Goal: Transaction & Acquisition: Purchase product/service

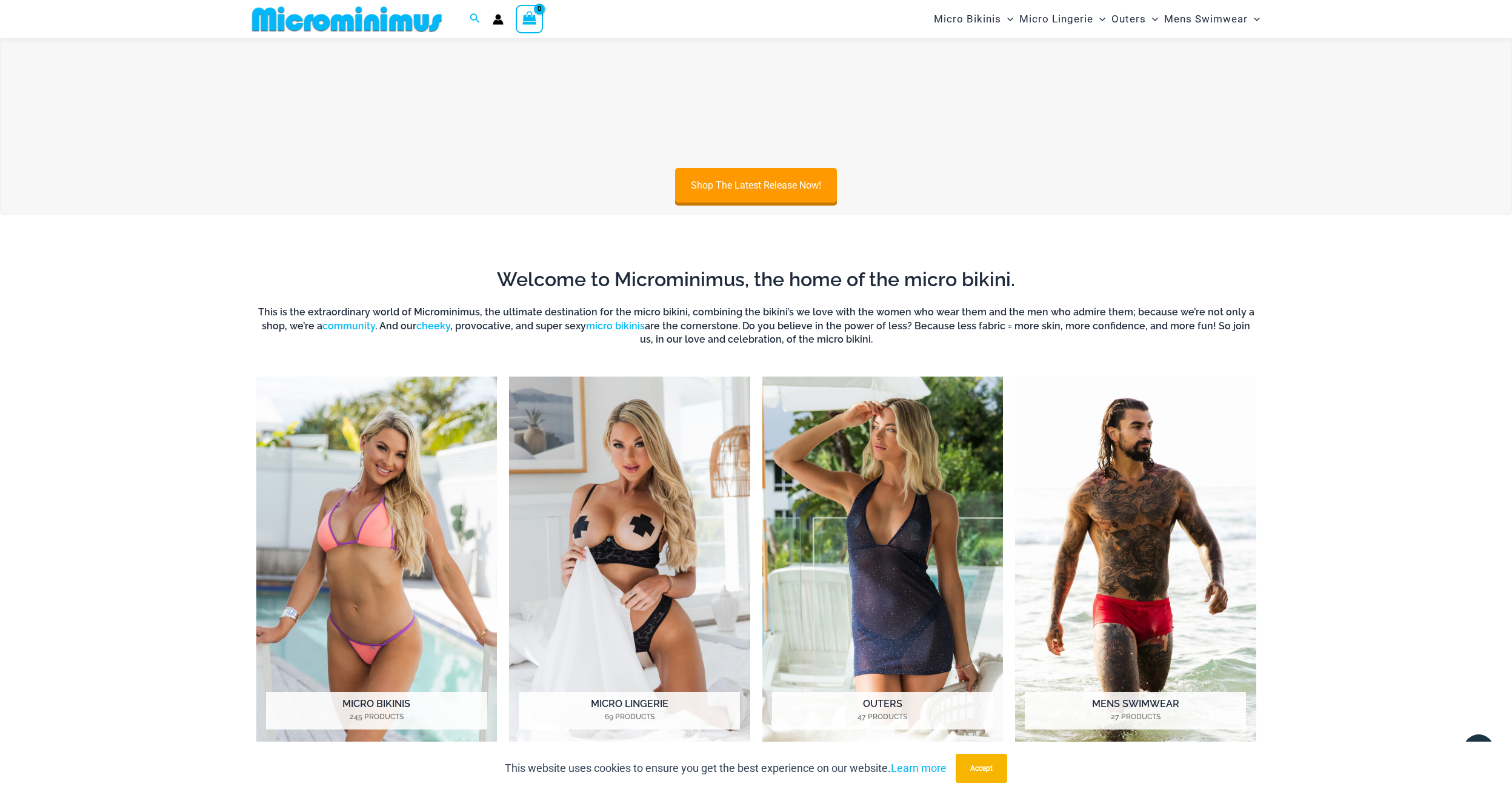
scroll to position [434, 0]
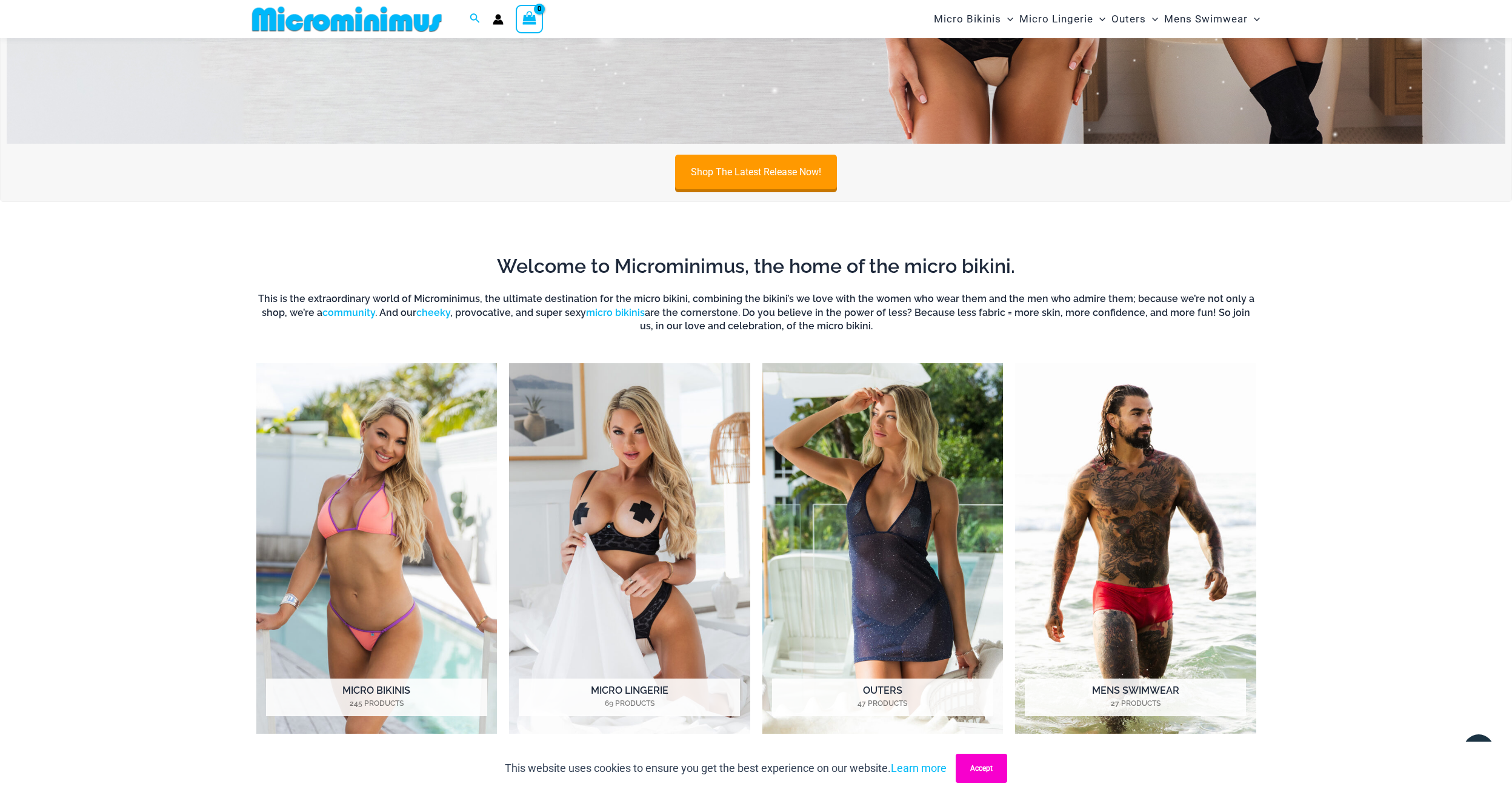
click at [969, 771] on button "Accept" at bounding box center [982, 768] width 52 height 29
click at [903, 566] on img "Visit product category Outers" at bounding box center [883, 547] width 242 height 370
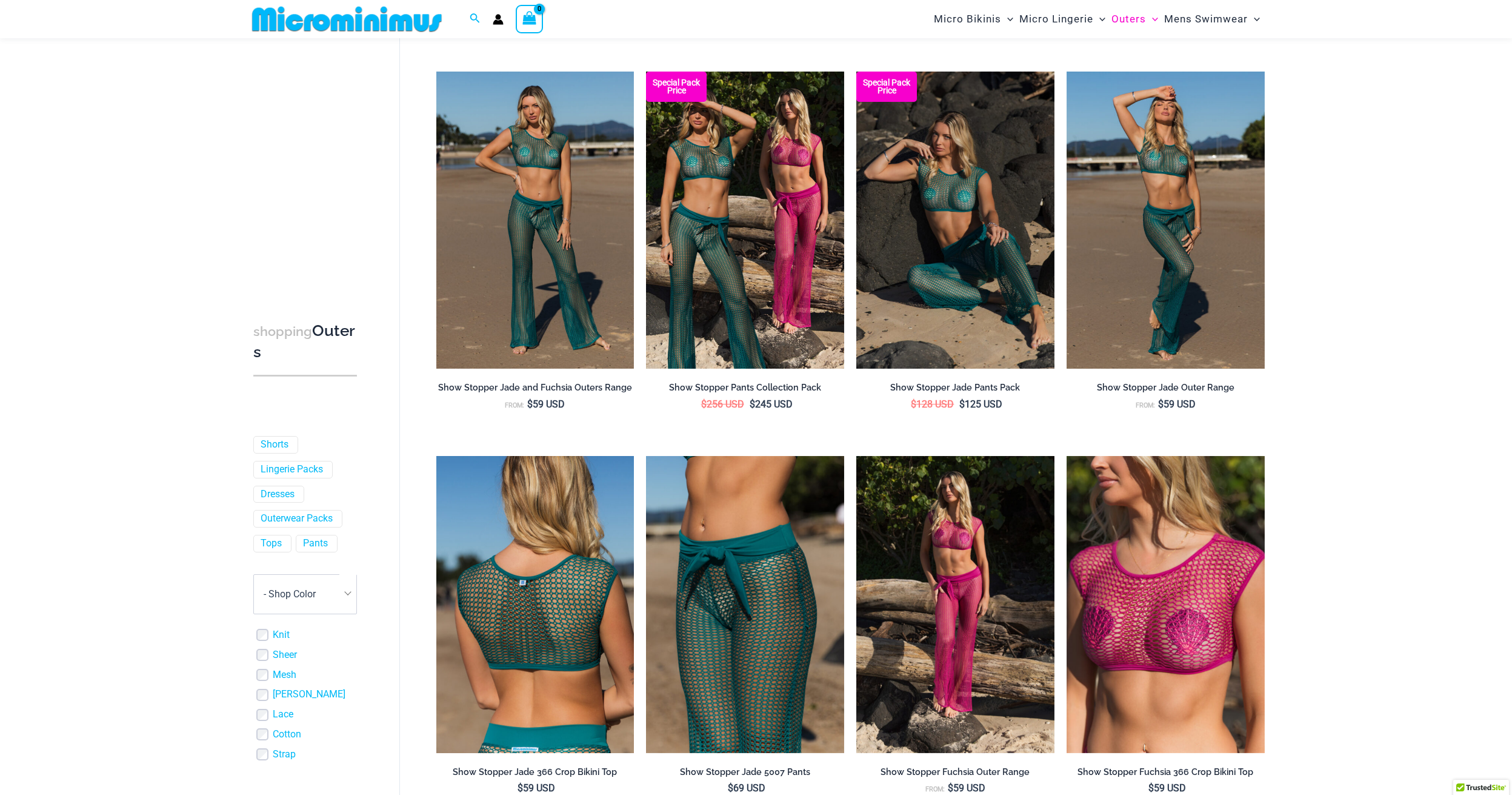
scroll to position [145, 0]
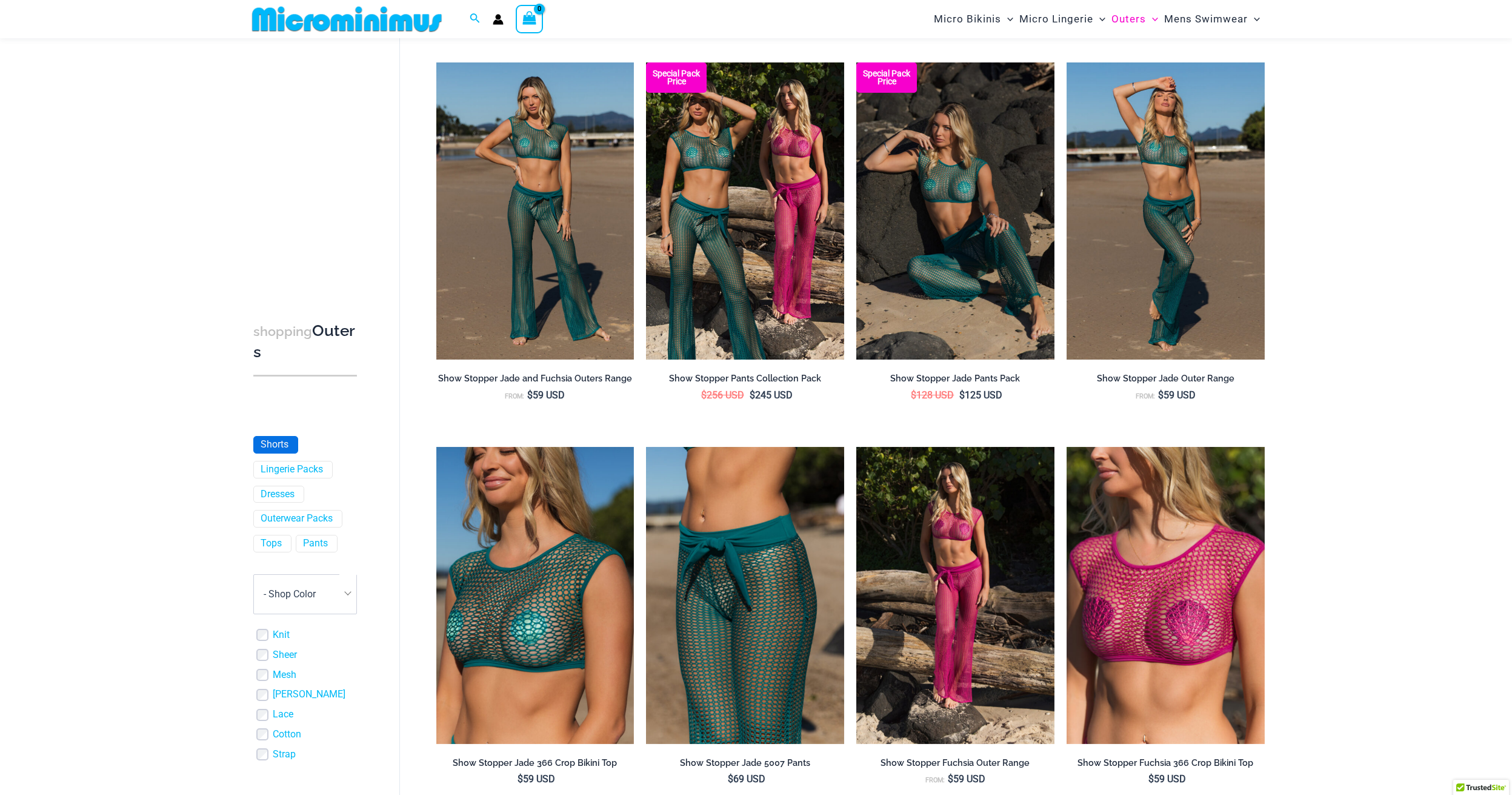
click at [283, 448] on link "Shorts" at bounding box center [275, 444] width 28 height 13
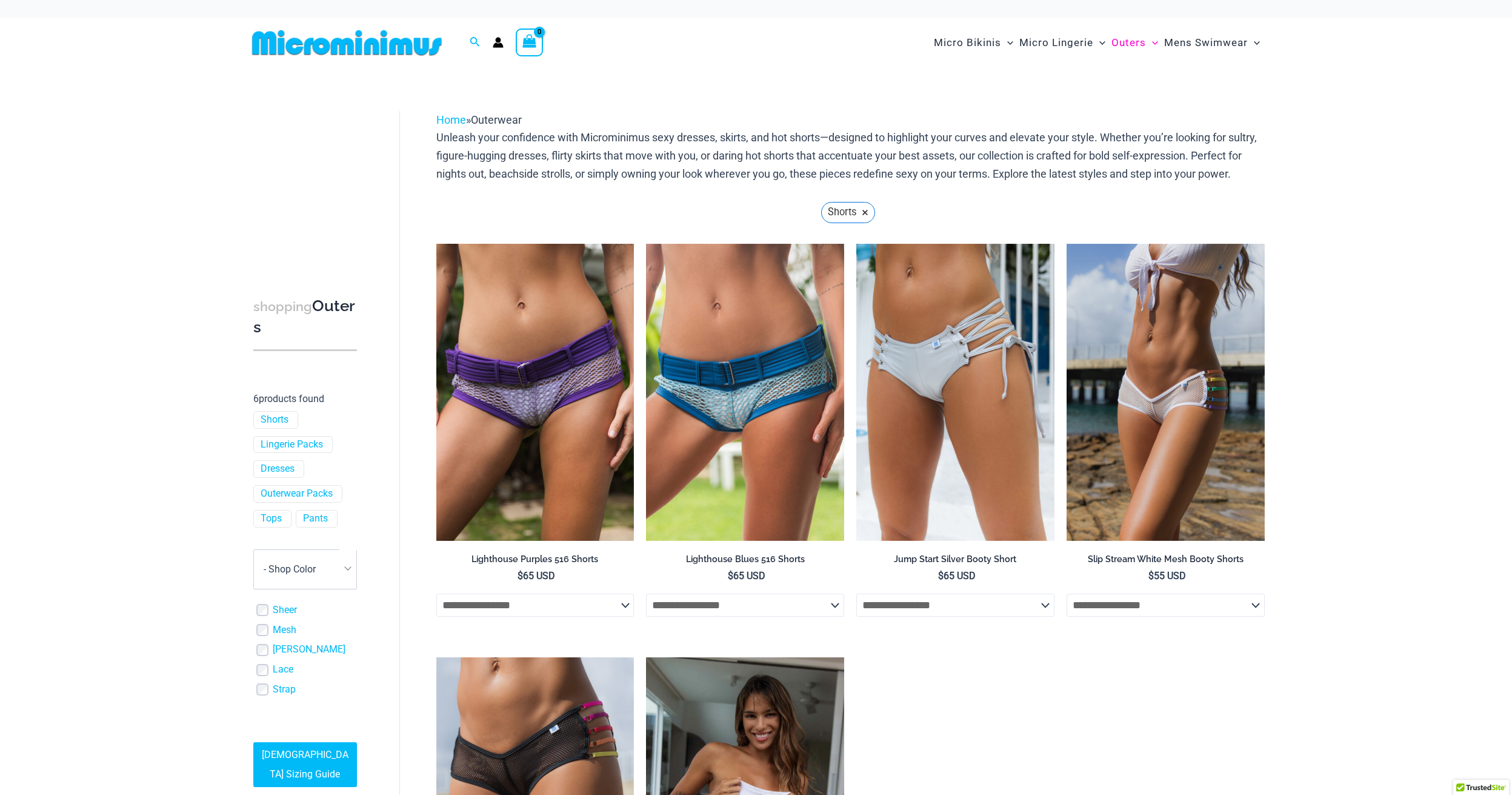
scroll to position [85, 0]
click at [265, 461] on span "Dresses" at bounding box center [278, 469] width 49 height 16
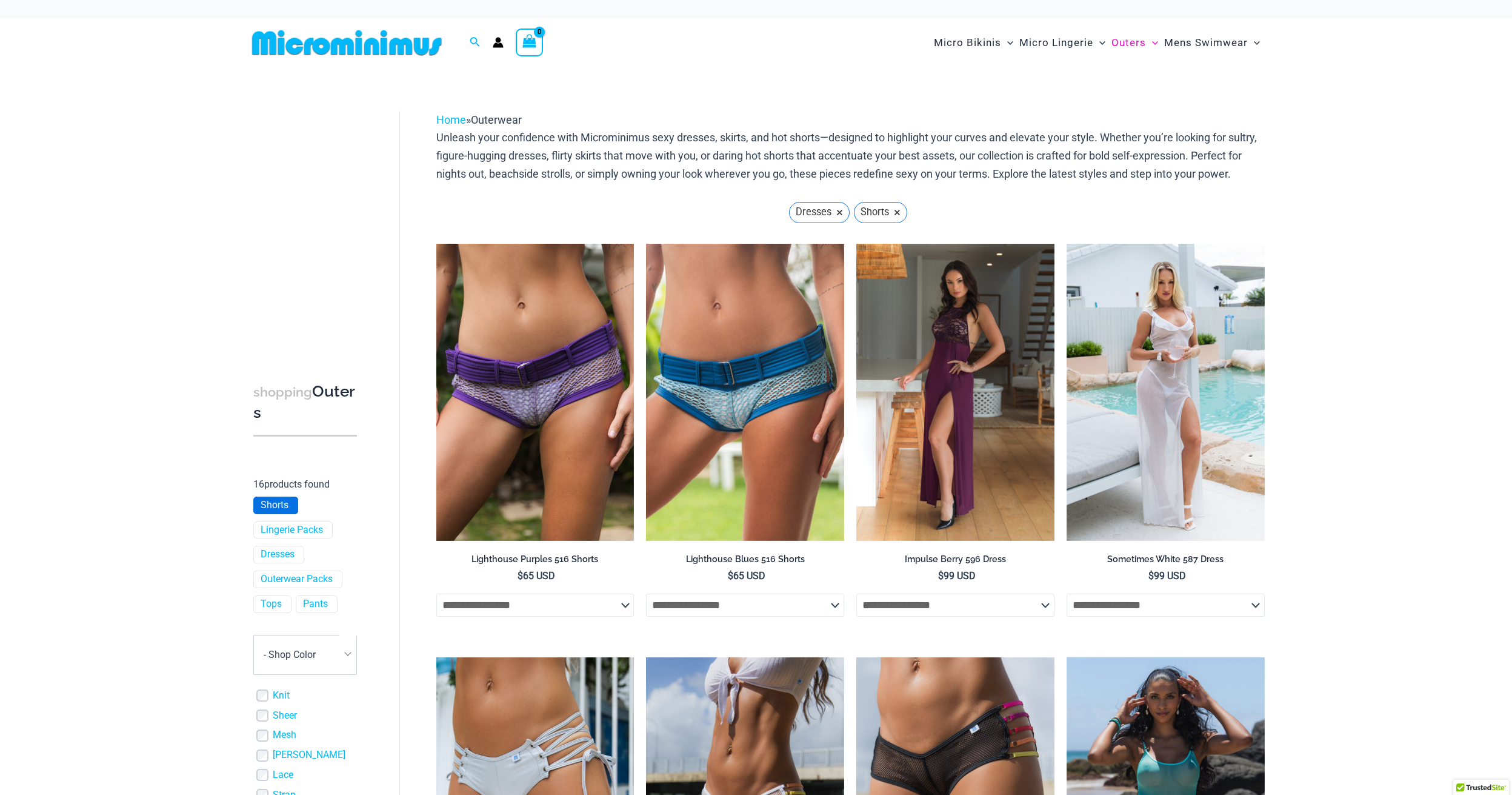
click at [289, 506] on span "Shorts" at bounding box center [276, 505] width 44 height 16
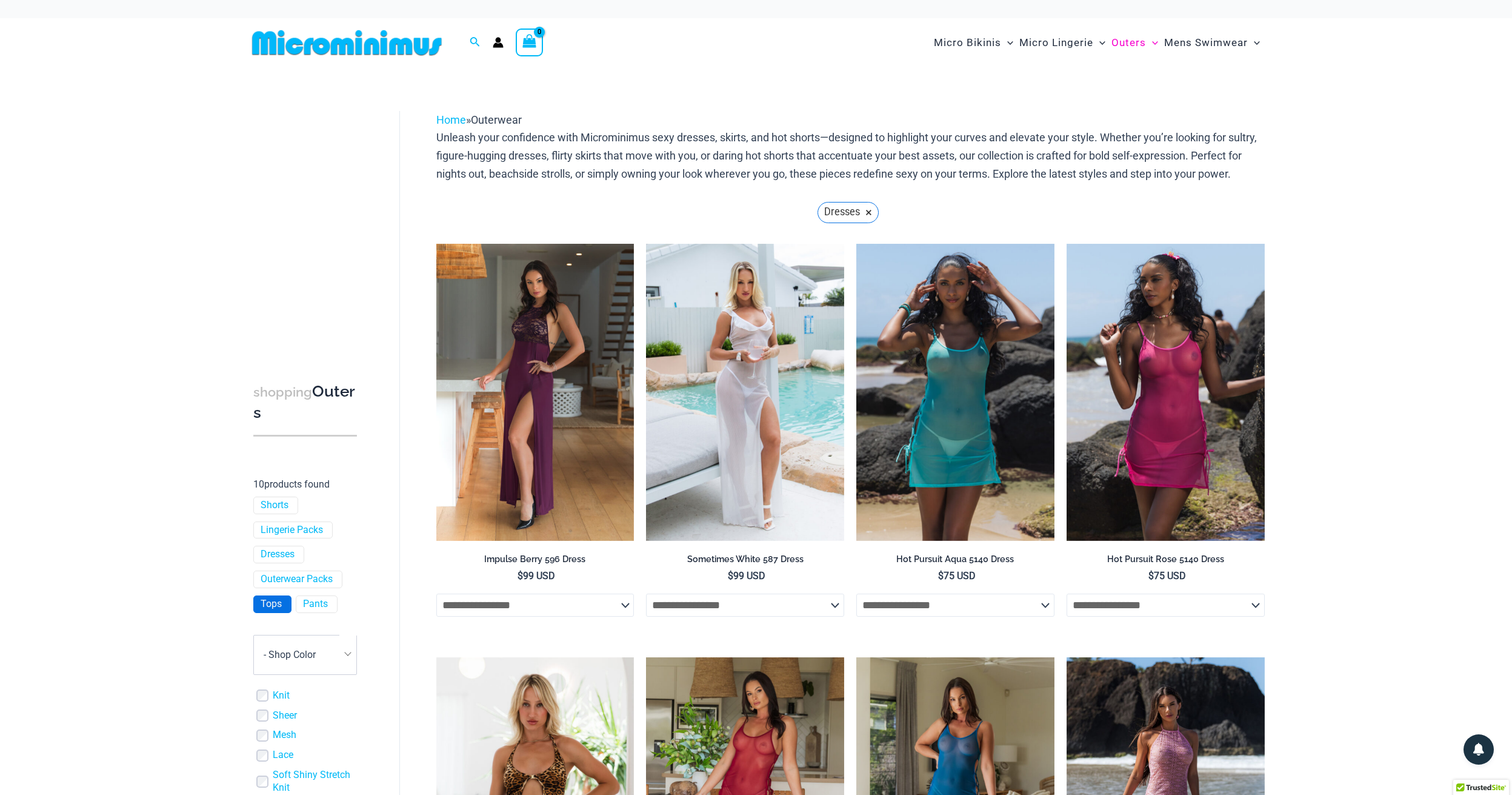
click at [272, 601] on link "Tops" at bounding box center [271, 604] width 21 height 13
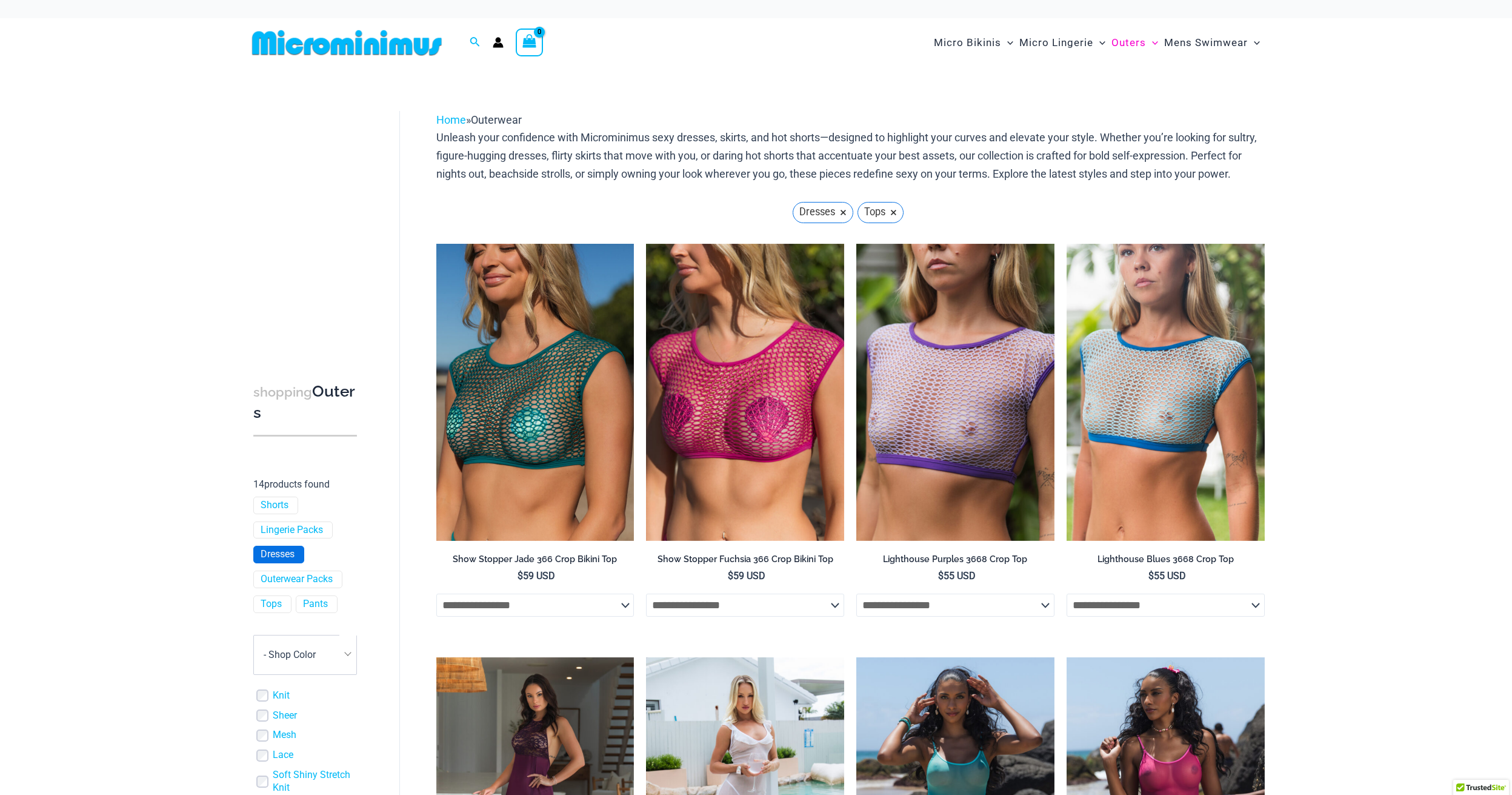
click at [283, 550] on link "Dresses" at bounding box center [278, 554] width 34 height 13
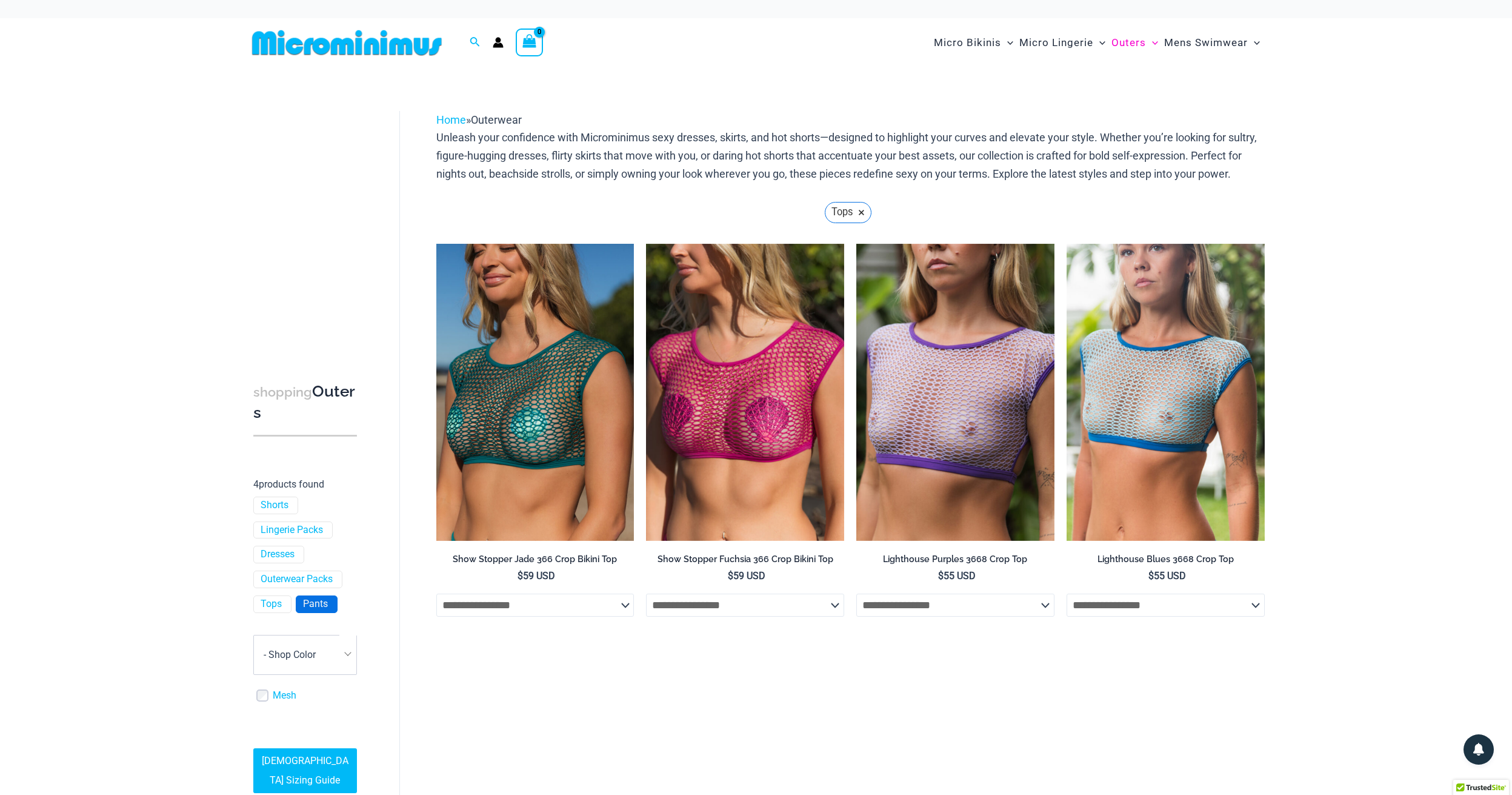
click at [304, 598] on link "Pants" at bounding box center [315, 604] width 25 height 13
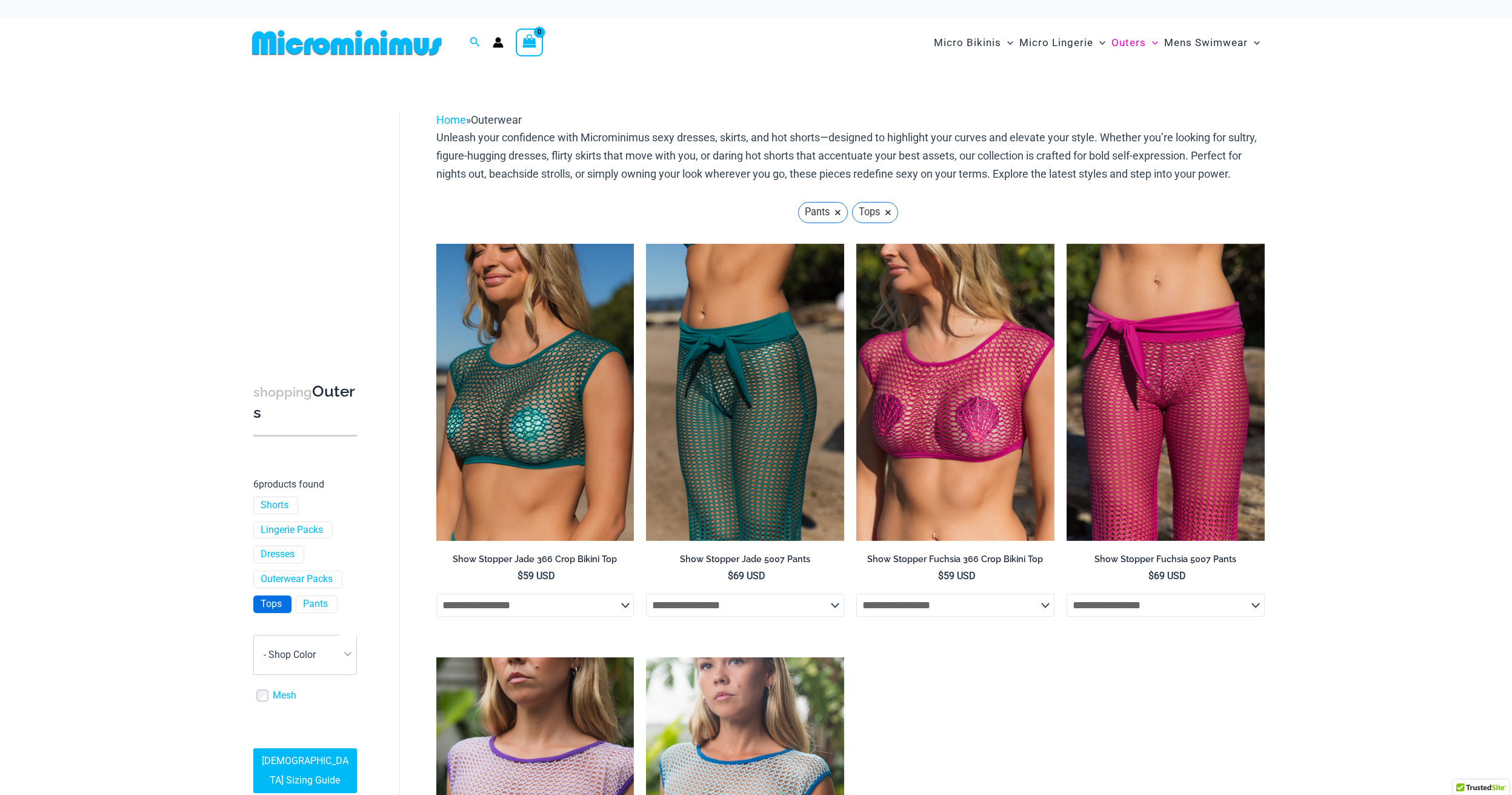
click at [285, 601] on span "Tops" at bounding box center [273, 604] width 37 height 16
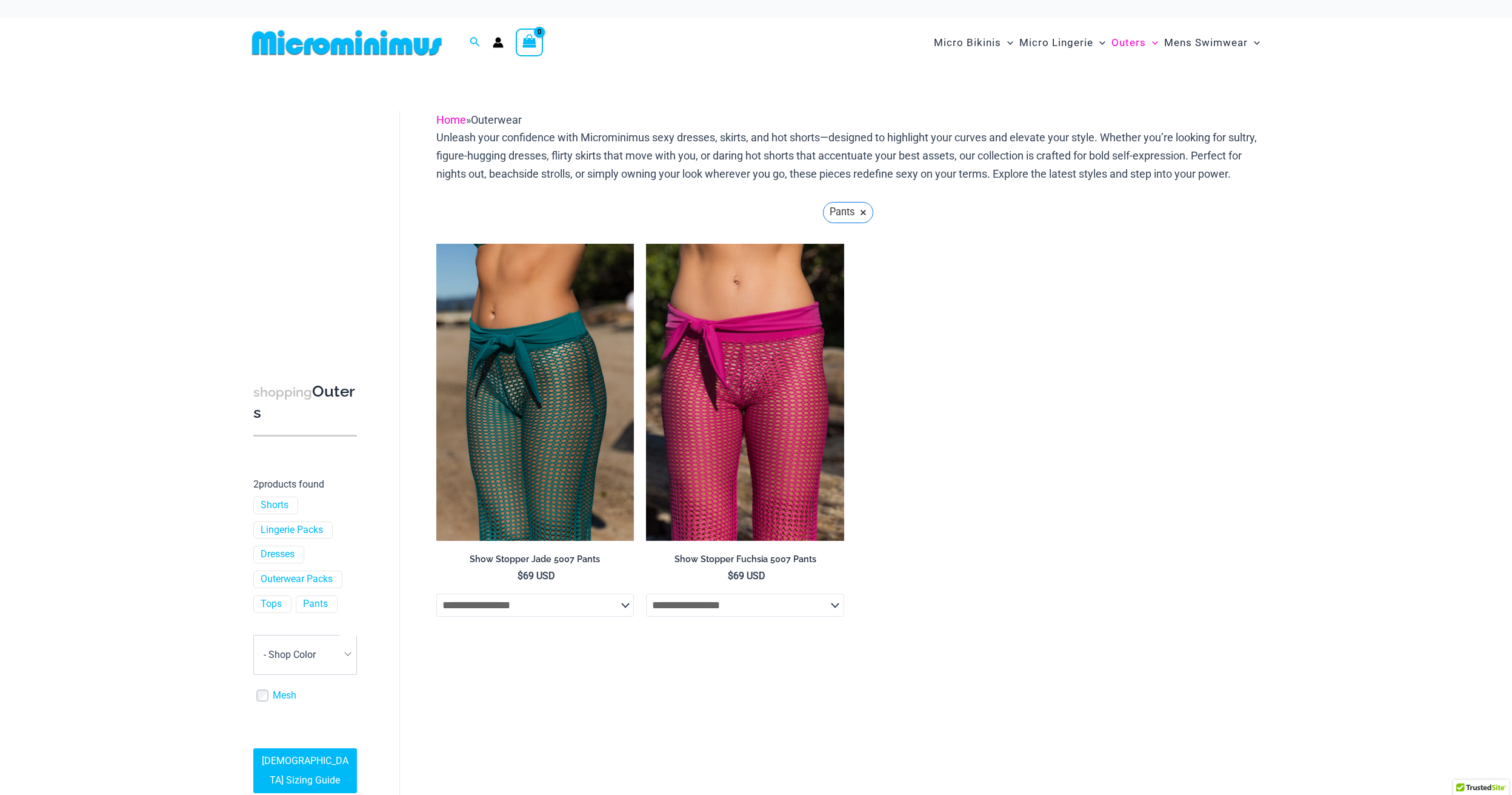
click at [451, 122] on link "Home" at bounding box center [451, 119] width 30 height 13
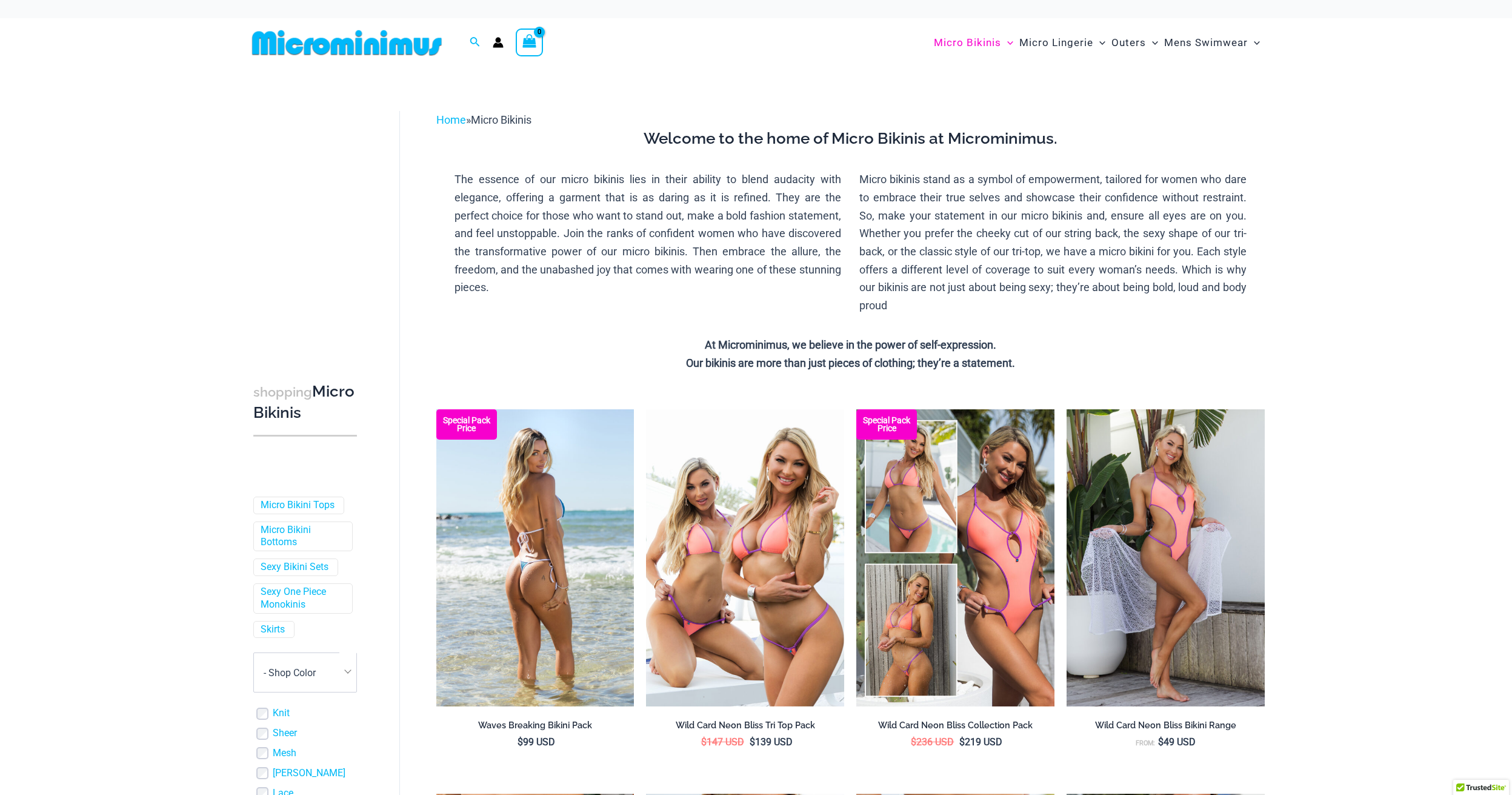
click at [536, 499] on img at bounding box center [536, 558] width 198 height 297
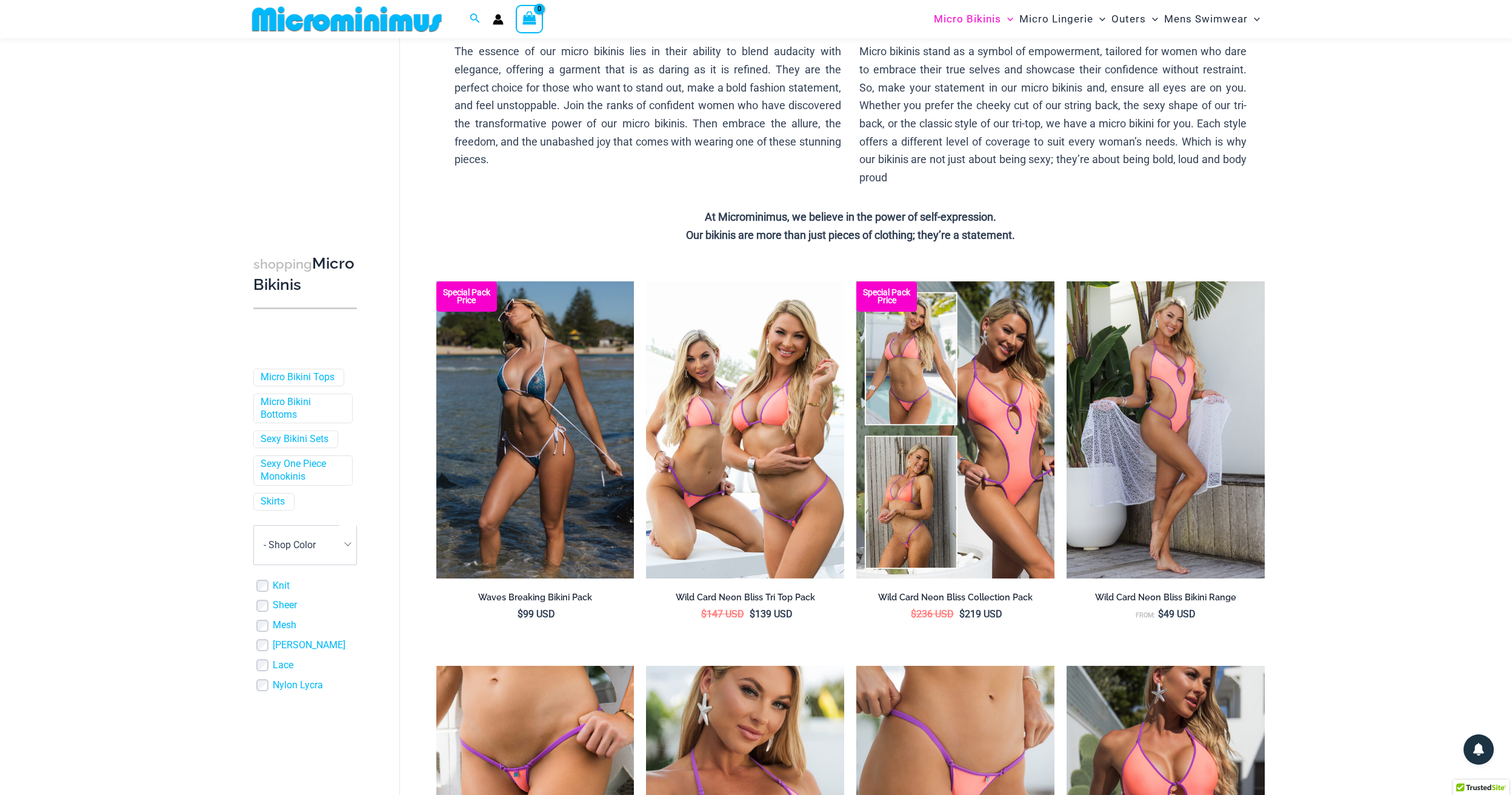
scroll to position [117, 0]
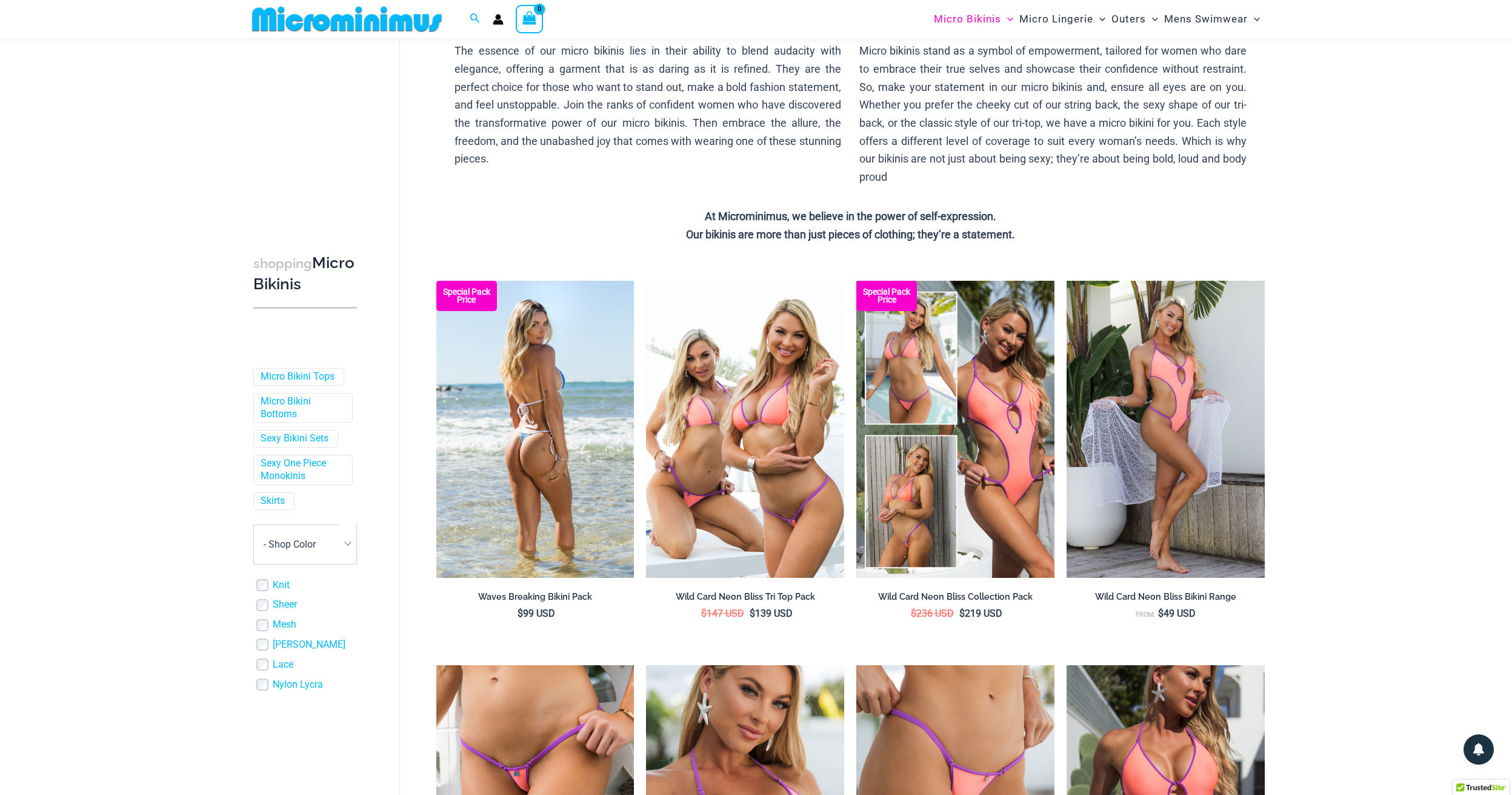
click at [491, 388] on img at bounding box center [536, 429] width 198 height 297
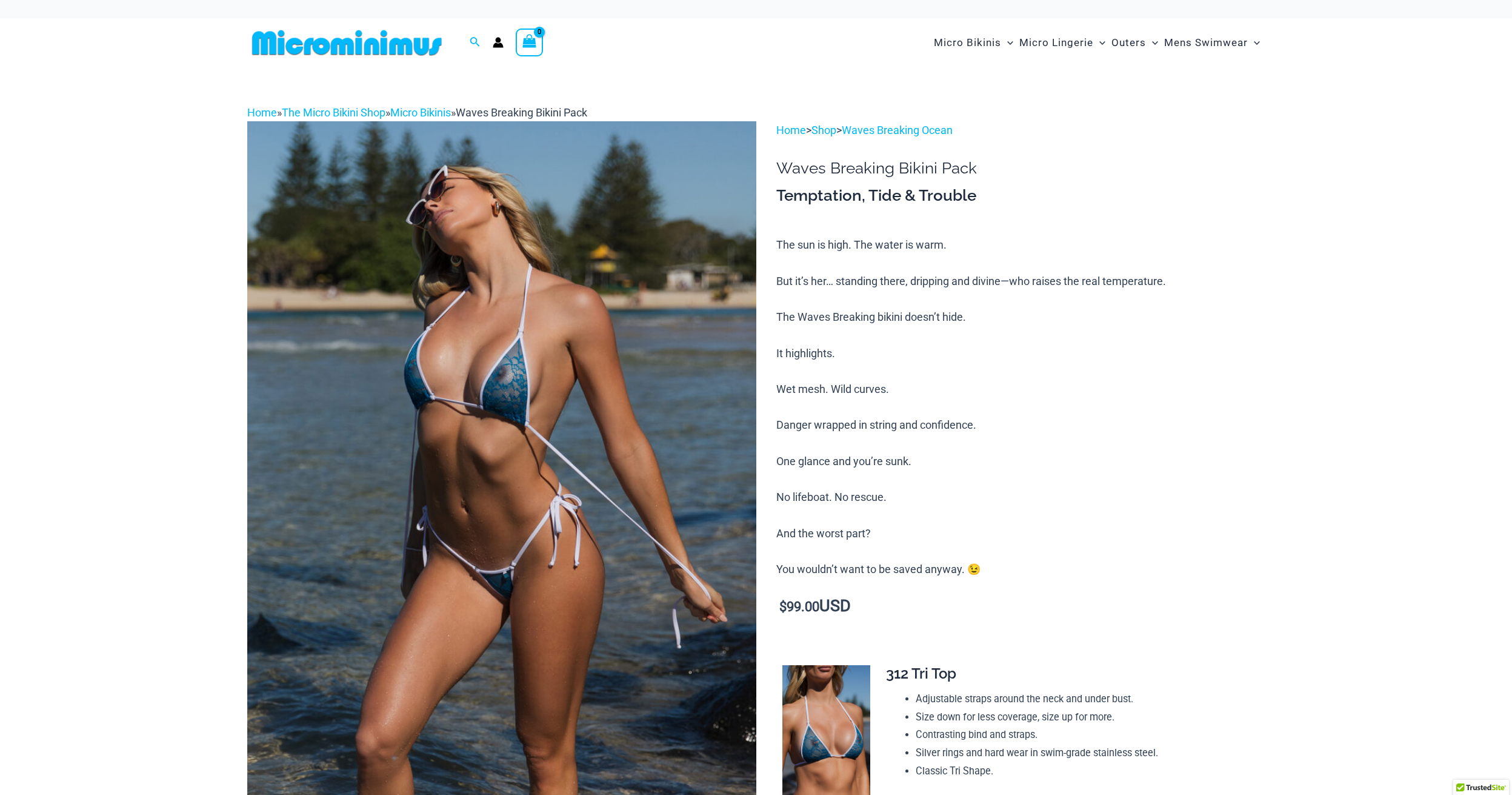
scroll to position [30, 0]
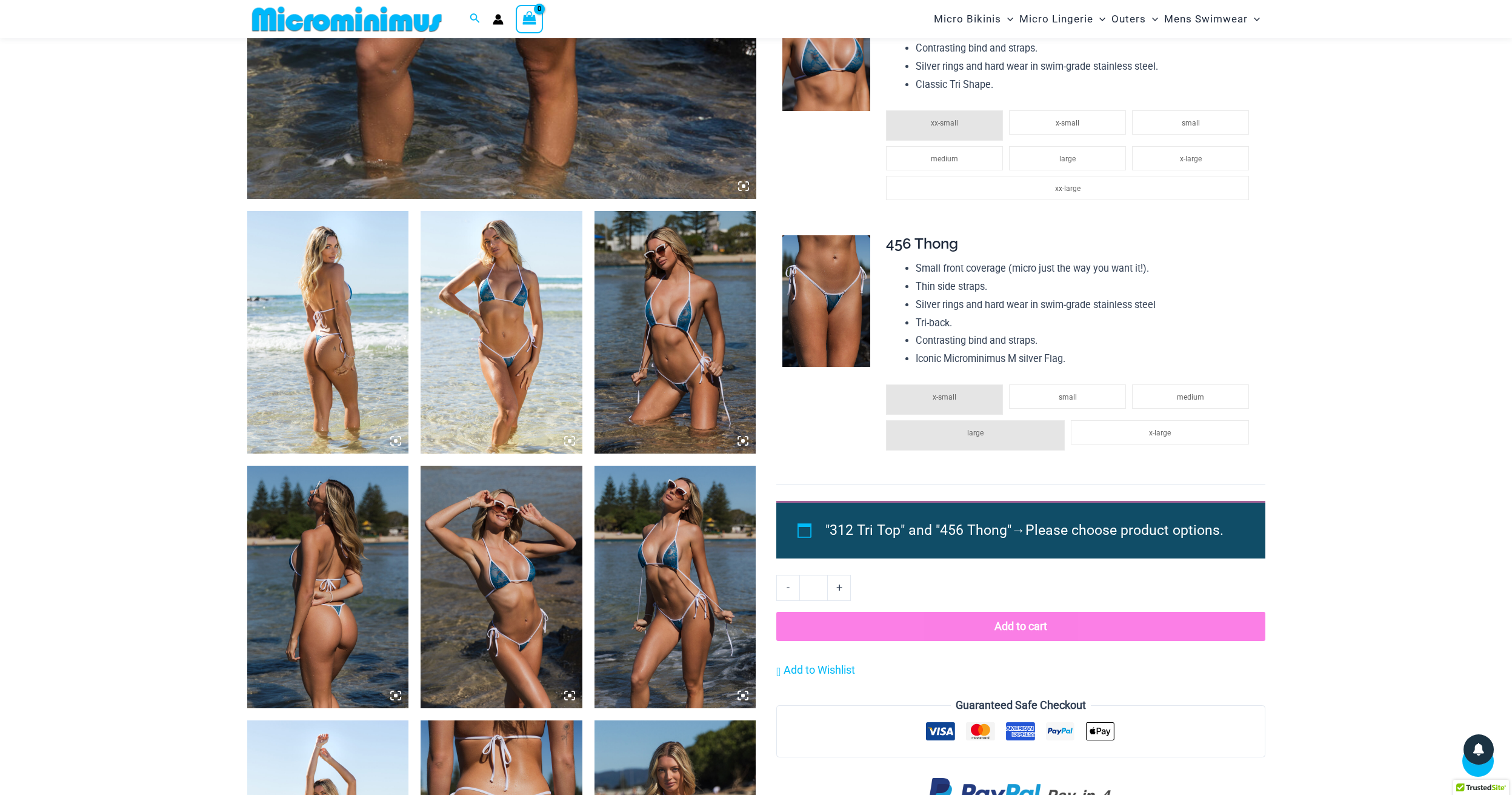
scroll to position [680, 0]
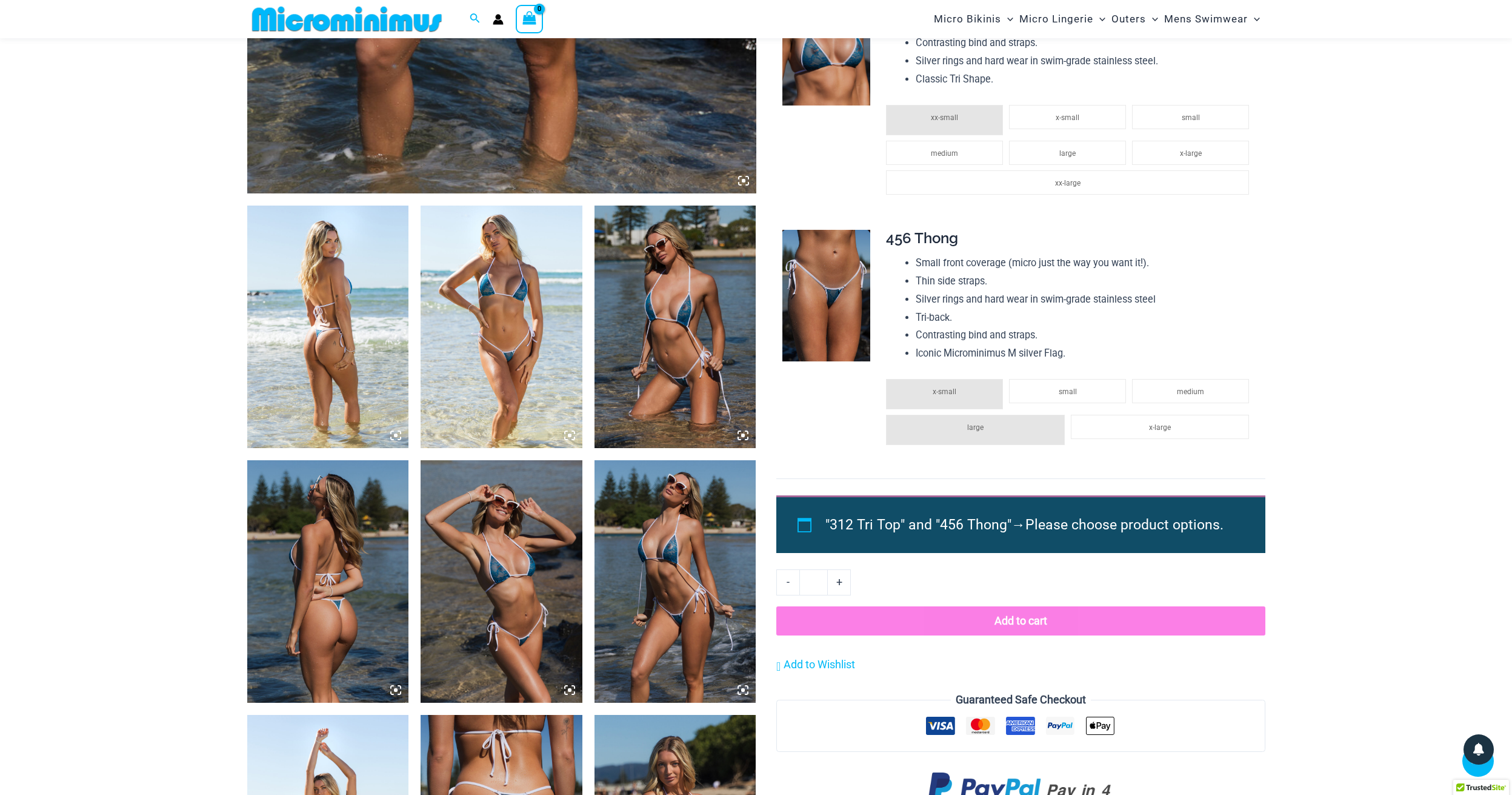
click at [496, 330] on img at bounding box center [501, 327] width 162 height 242
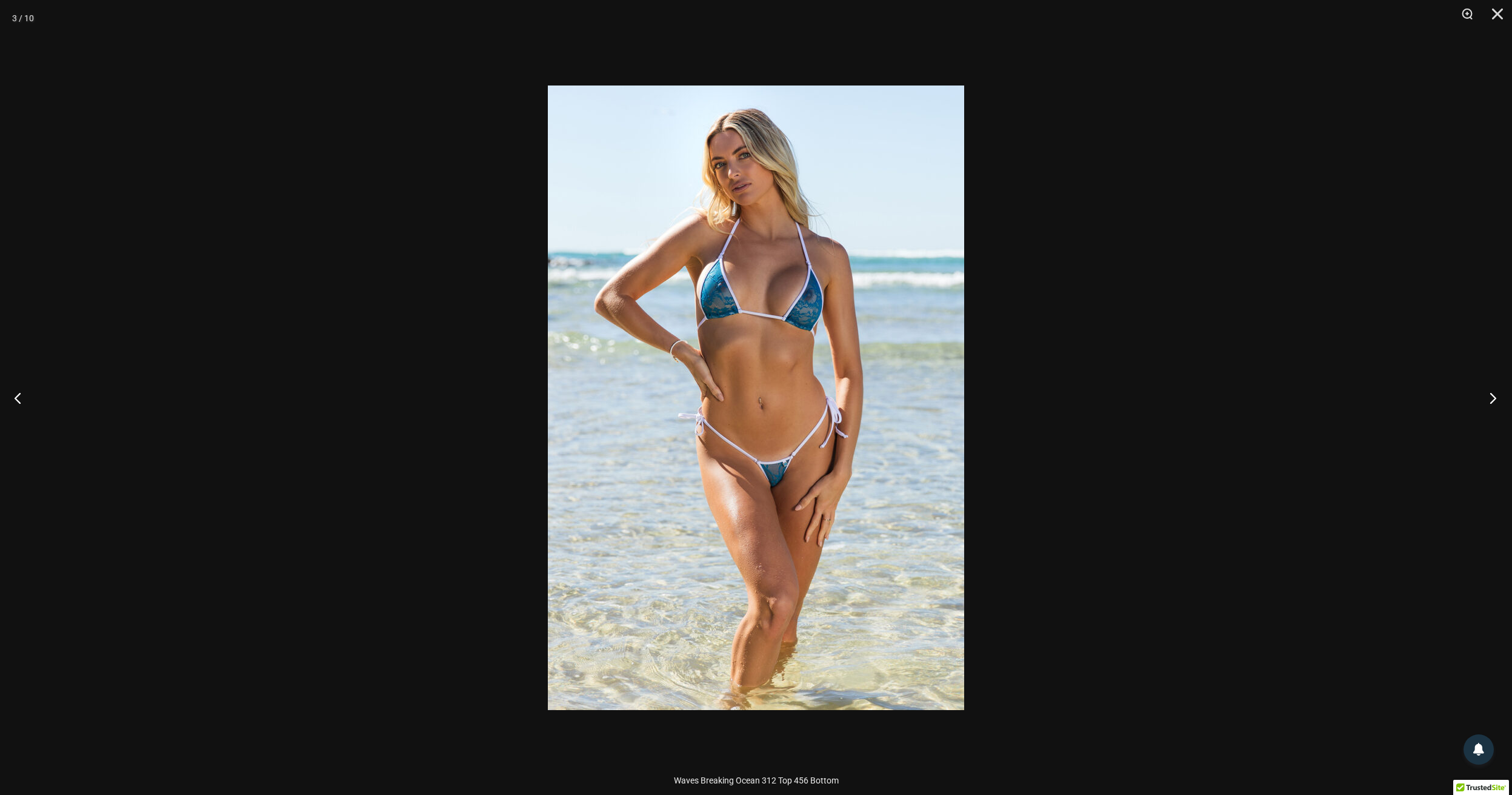
click at [1488, 400] on button "Next" at bounding box center [1489, 398] width 46 height 61
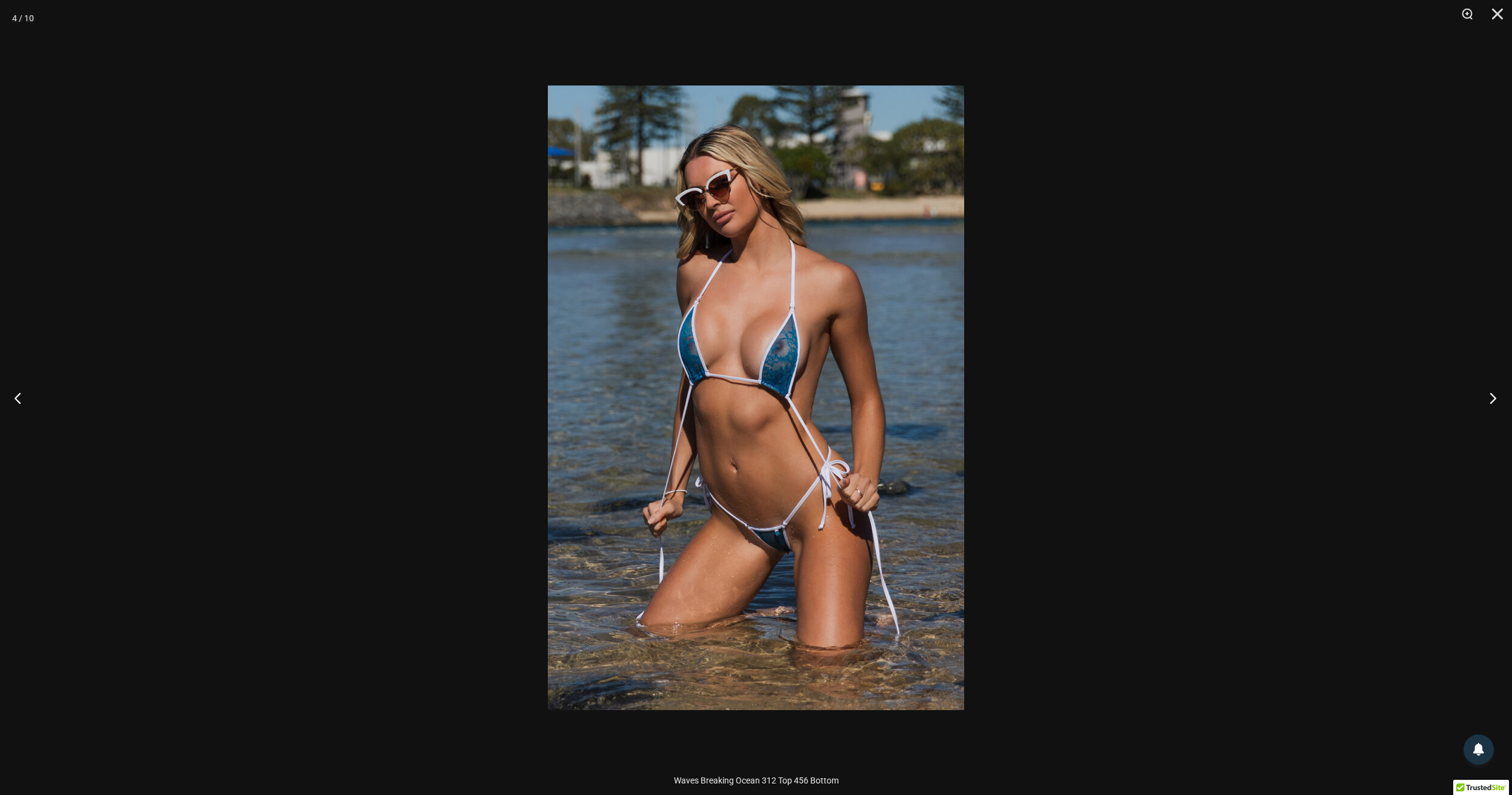
click at [1488, 400] on button "Next" at bounding box center [1489, 398] width 46 height 61
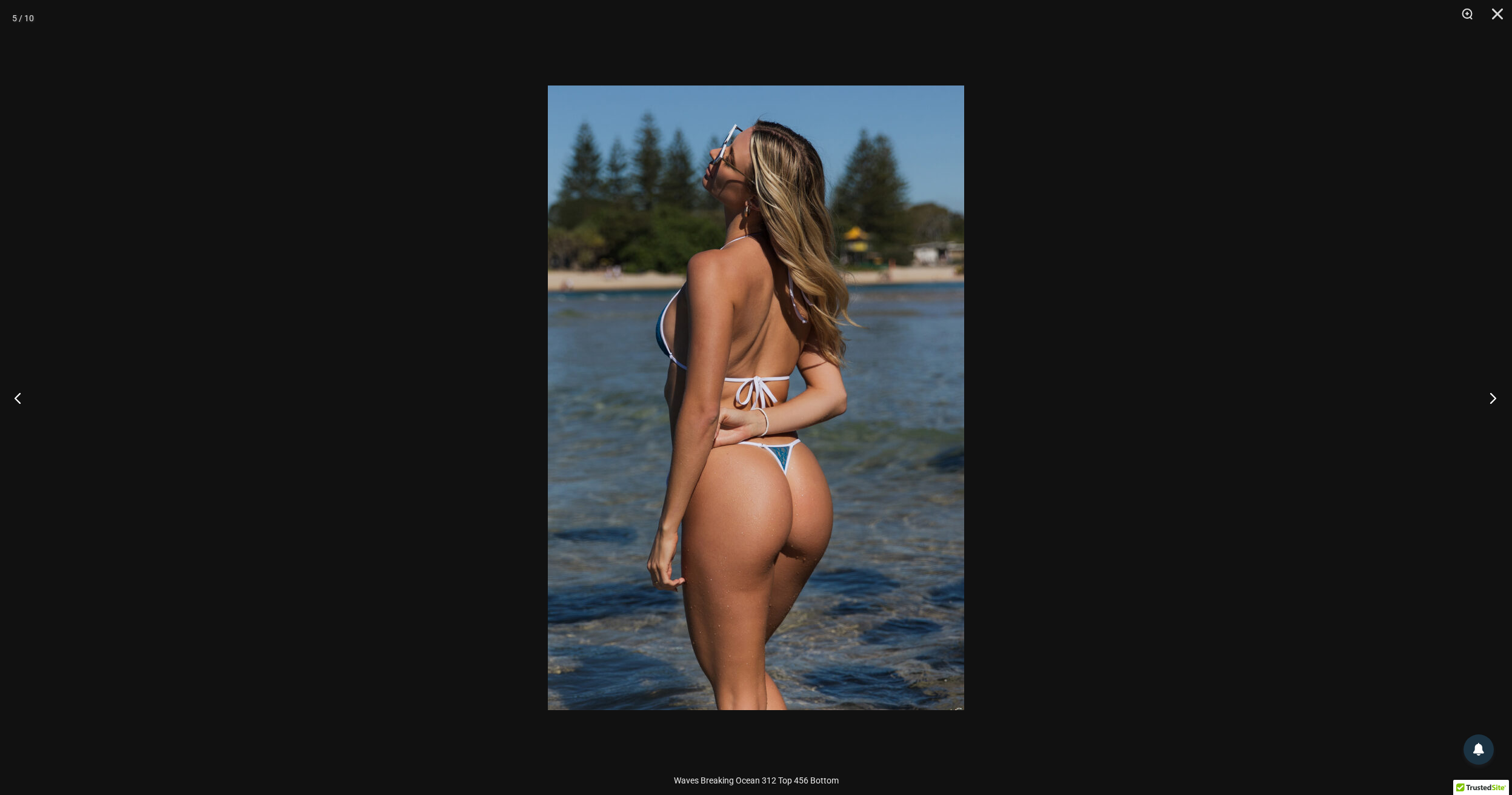
click at [1488, 400] on button "Next" at bounding box center [1489, 398] width 46 height 61
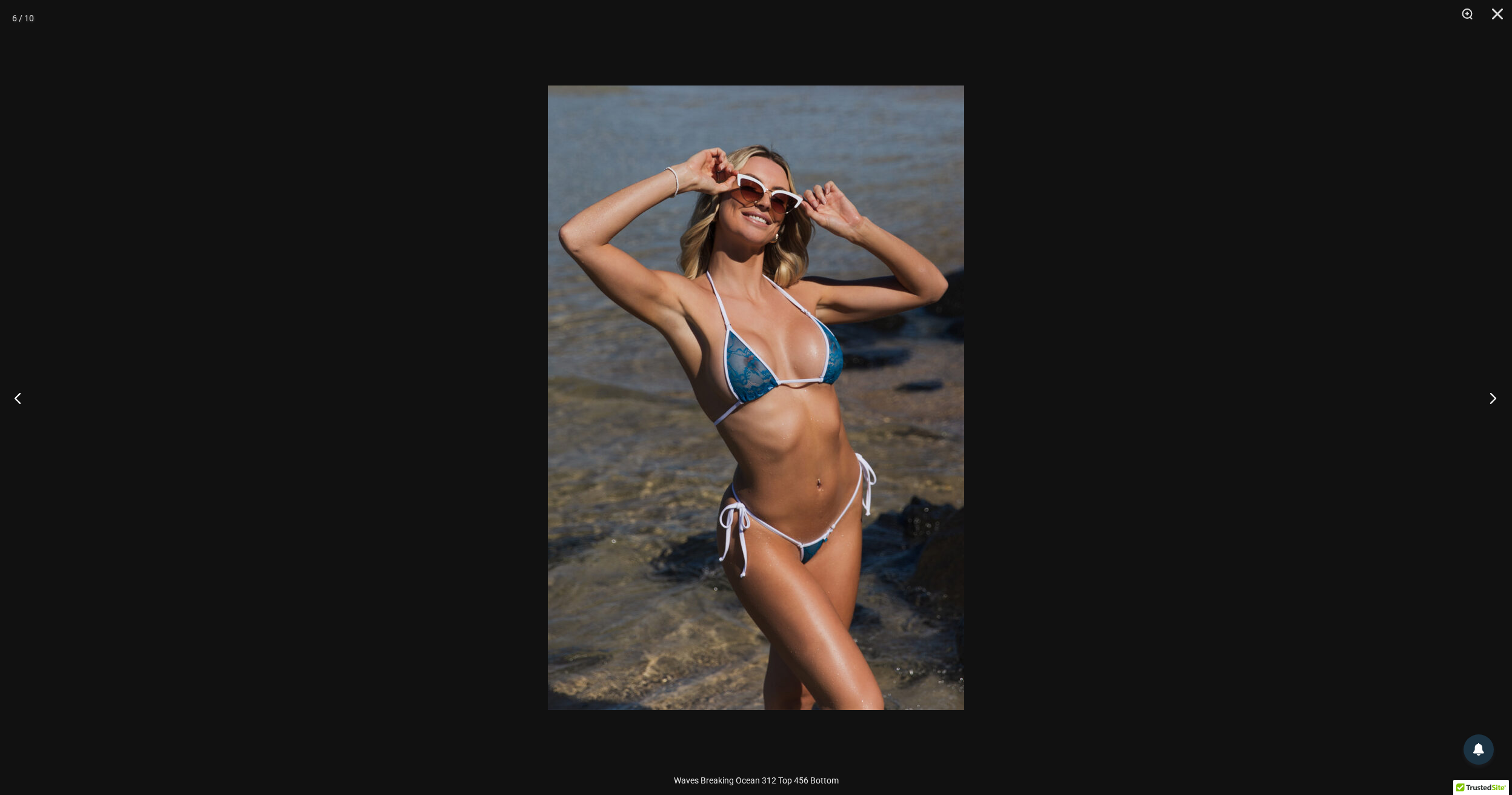
click at [1488, 400] on button "Next" at bounding box center [1489, 398] width 46 height 61
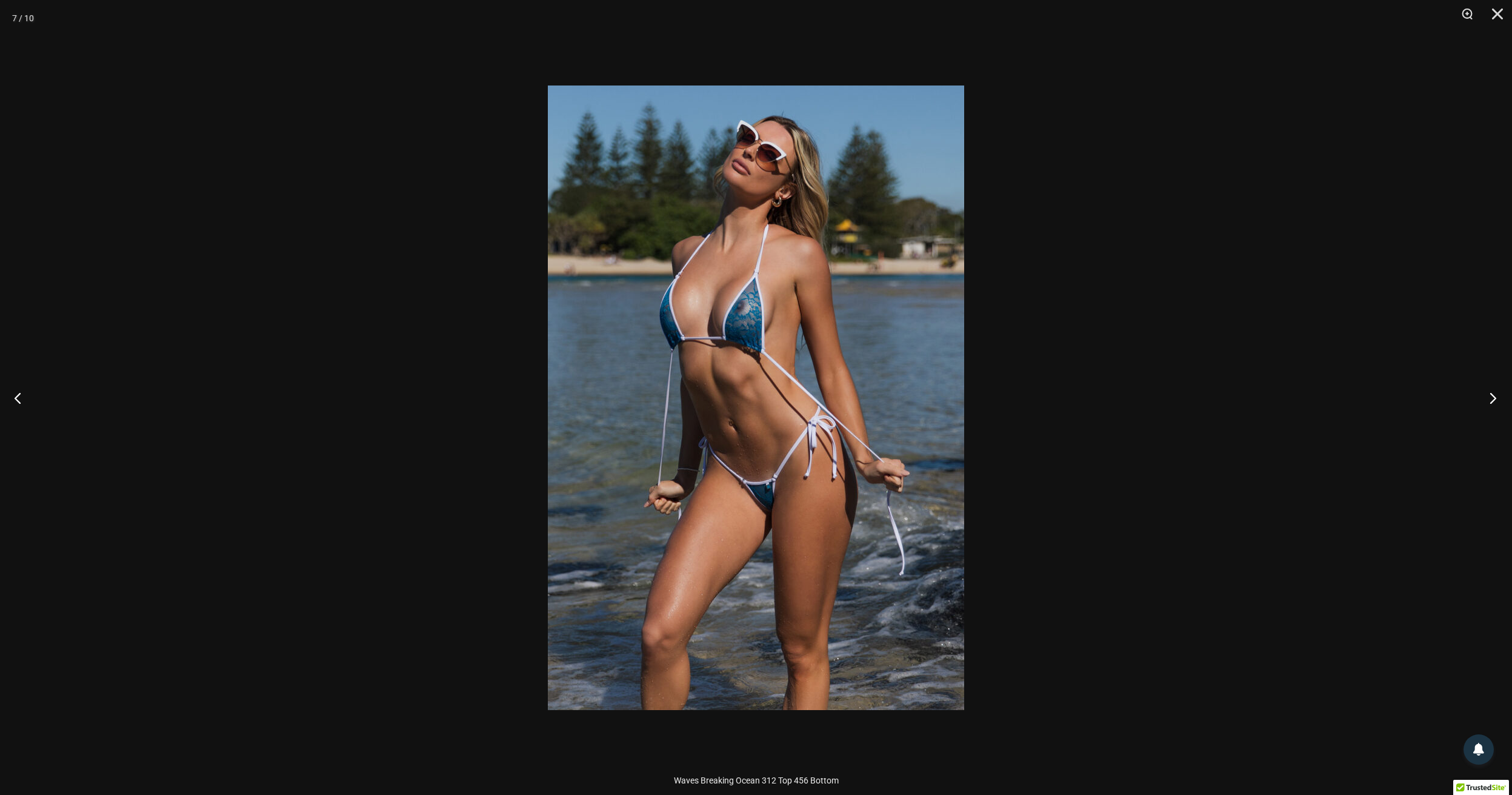
click at [1488, 400] on button "Next" at bounding box center [1489, 398] width 46 height 61
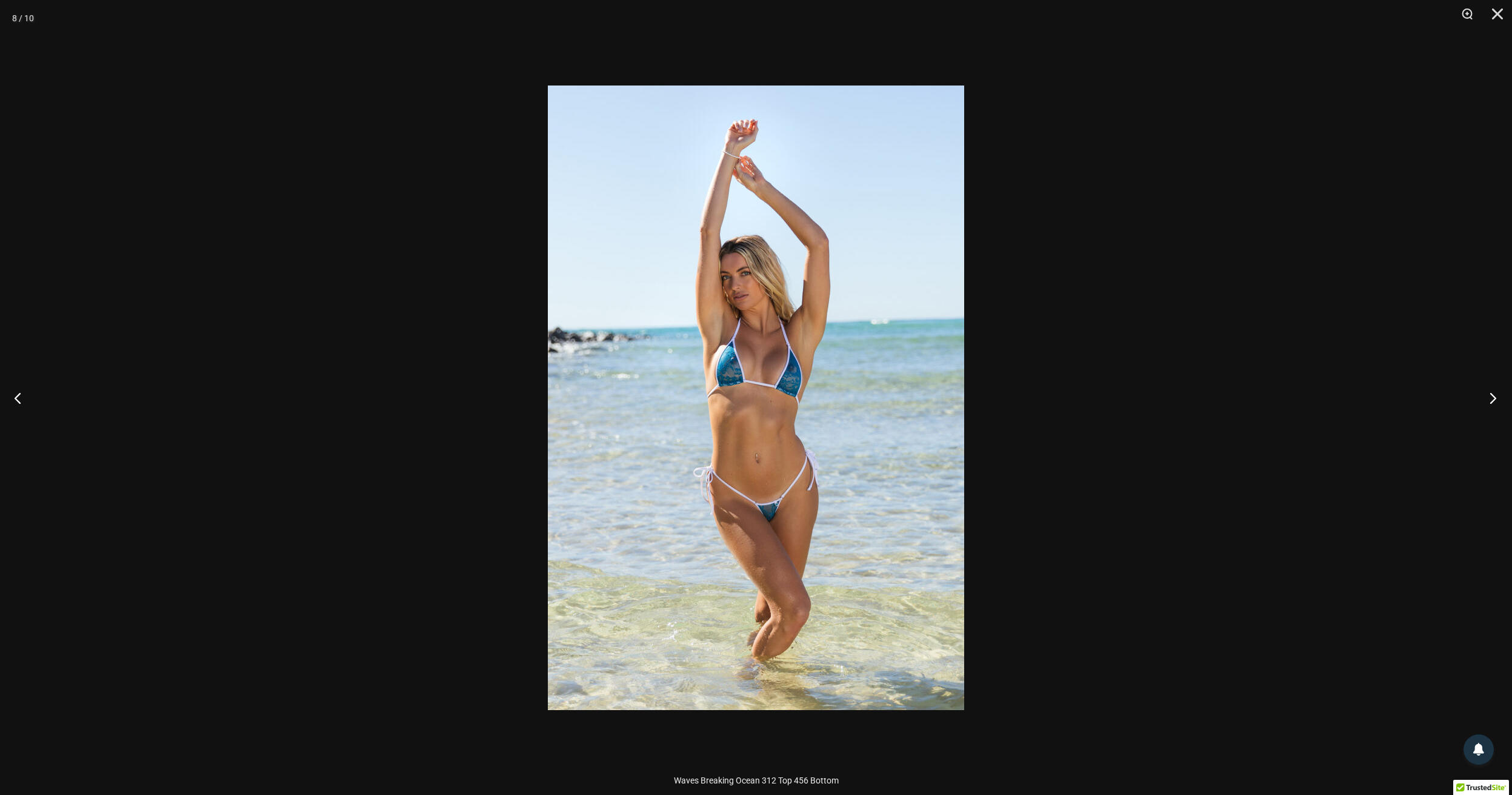
click at [1488, 400] on button "Next" at bounding box center [1489, 398] width 46 height 61
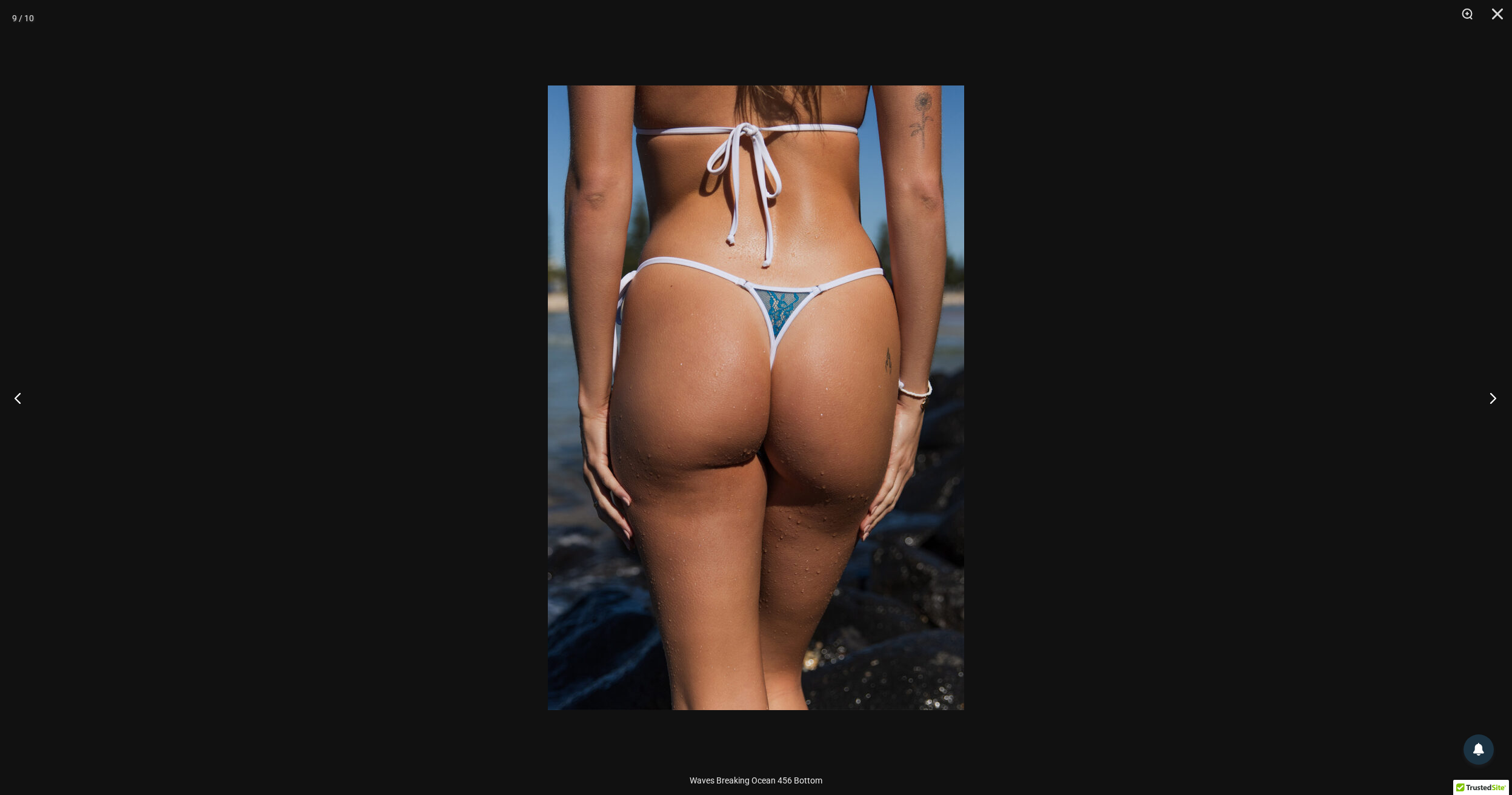
click at [1488, 400] on button "Next" at bounding box center [1489, 398] width 46 height 61
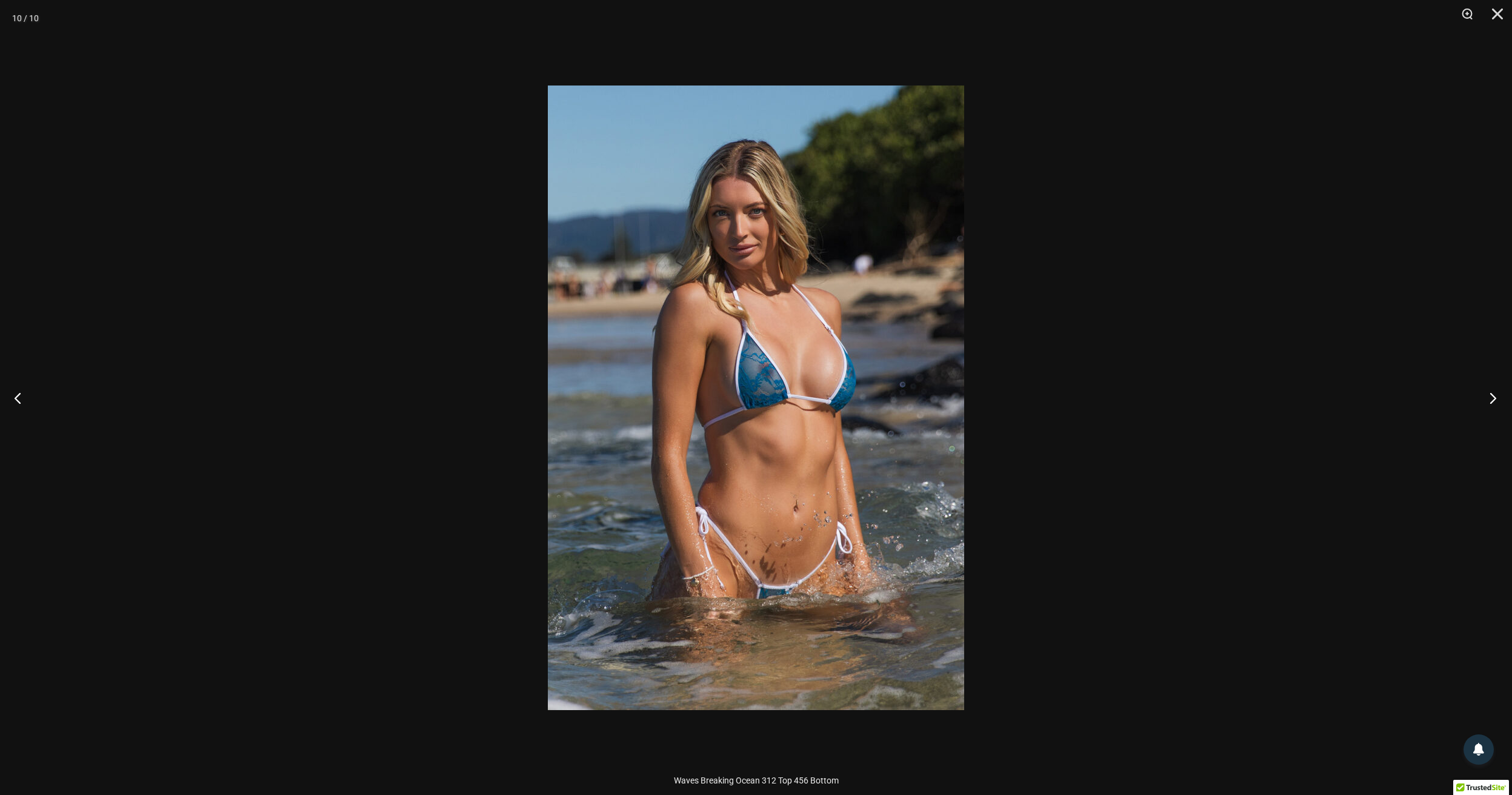
click at [1488, 400] on button "Next" at bounding box center [1489, 398] width 46 height 61
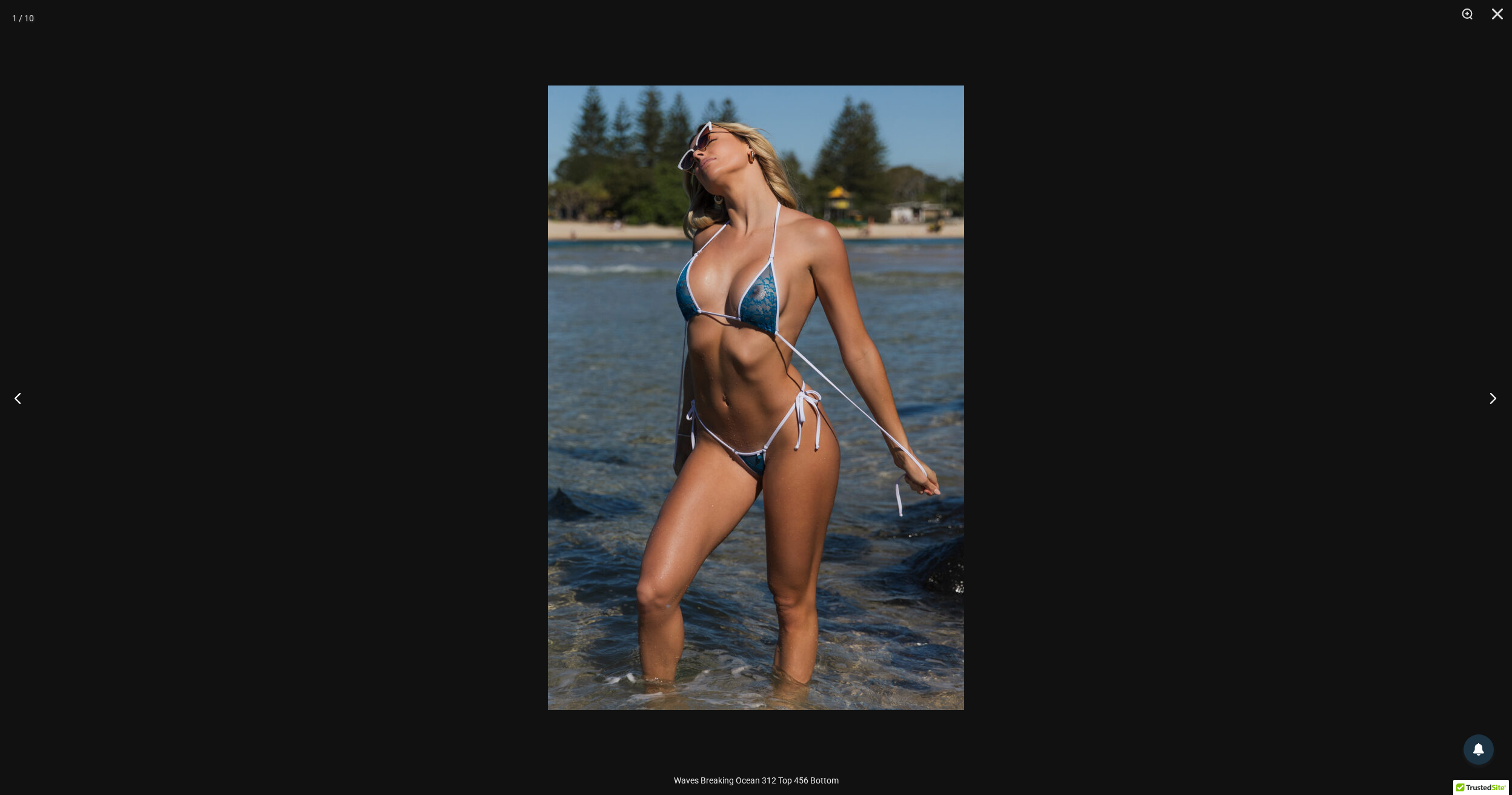
click at [1488, 400] on button "Next" at bounding box center [1489, 398] width 46 height 61
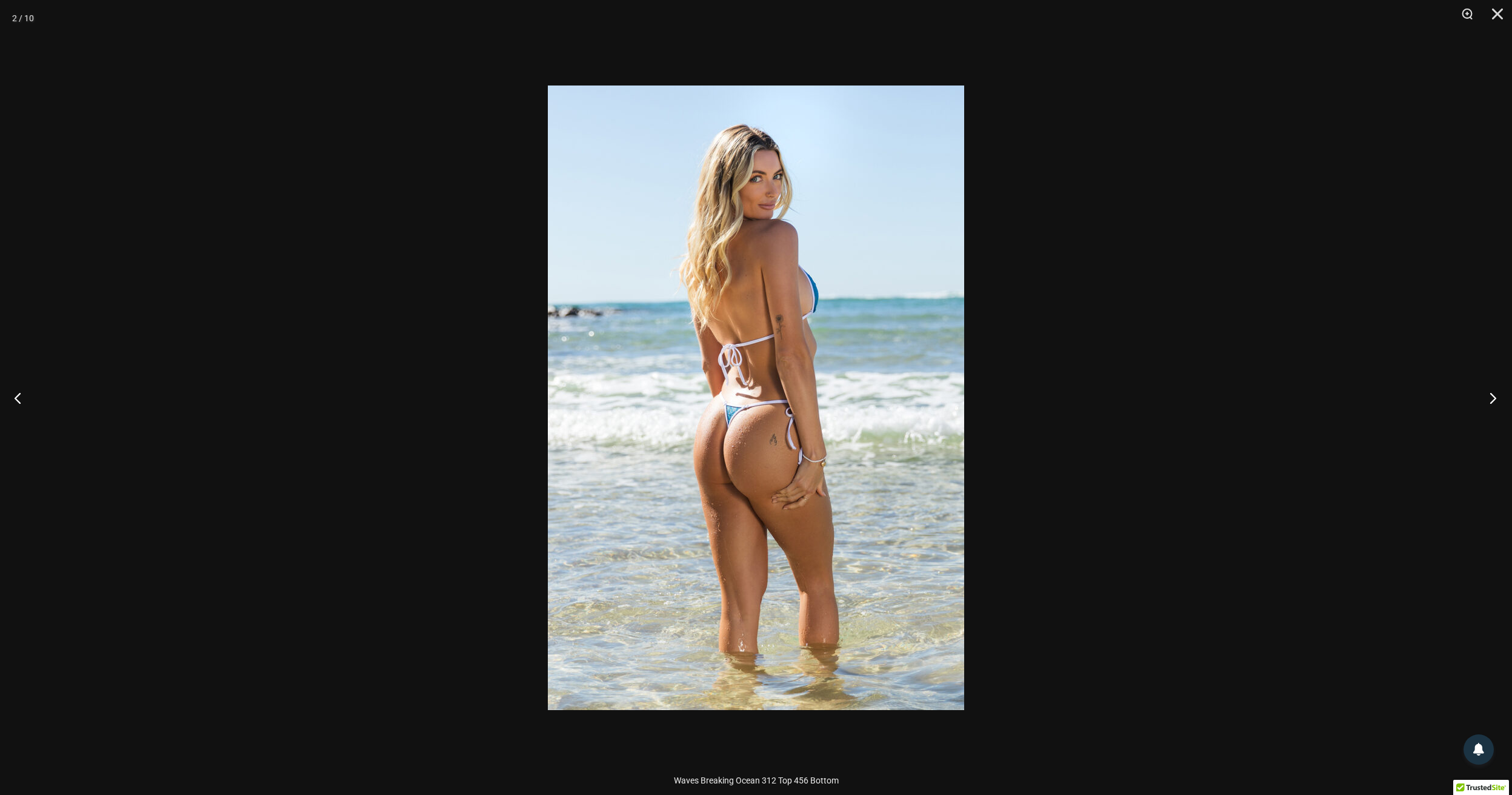
click at [1488, 400] on button "Next" at bounding box center [1489, 398] width 46 height 61
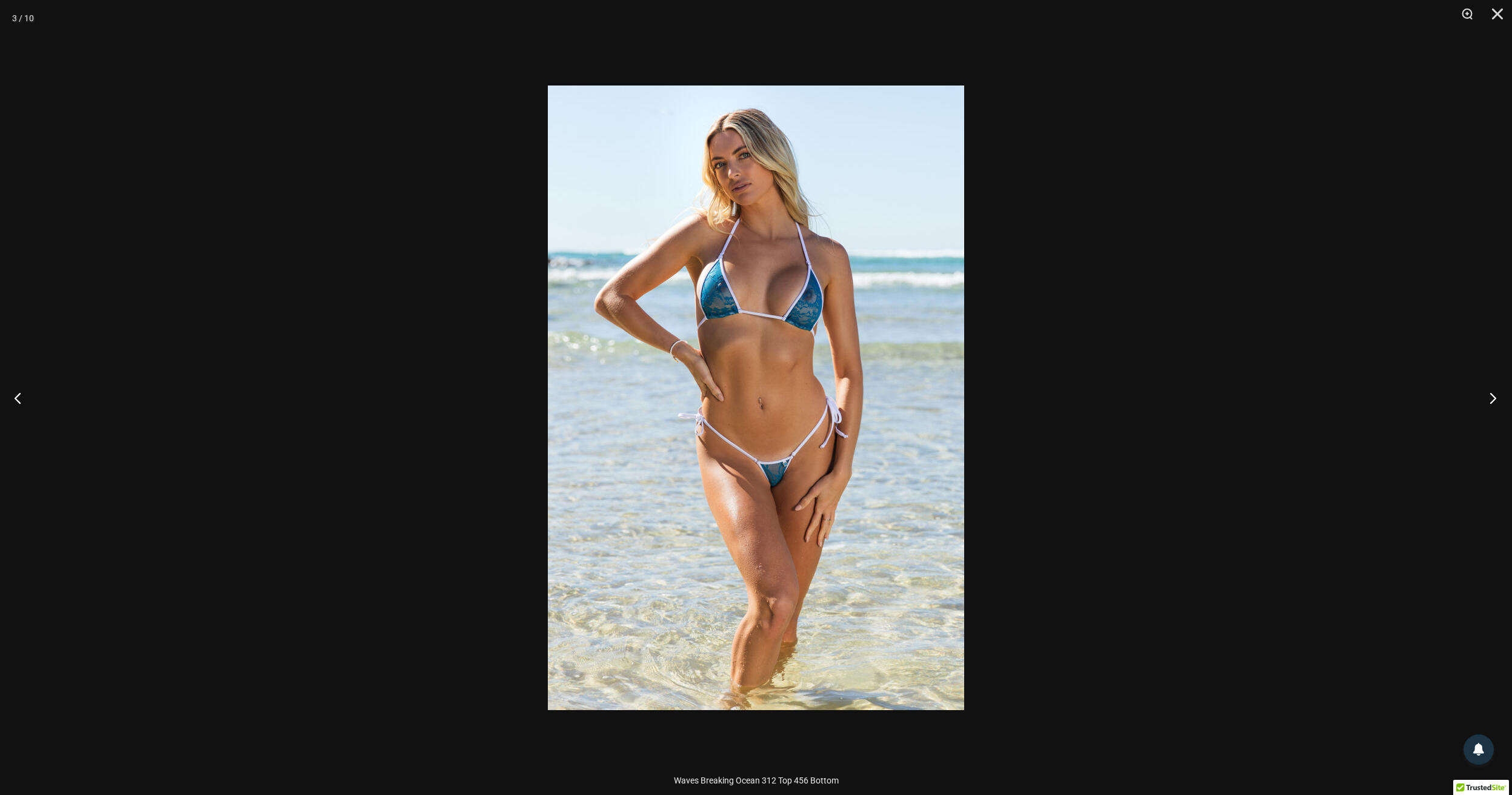
click at [1488, 400] on button "Next" at bounding box center [1489, 398] width 46 height 61
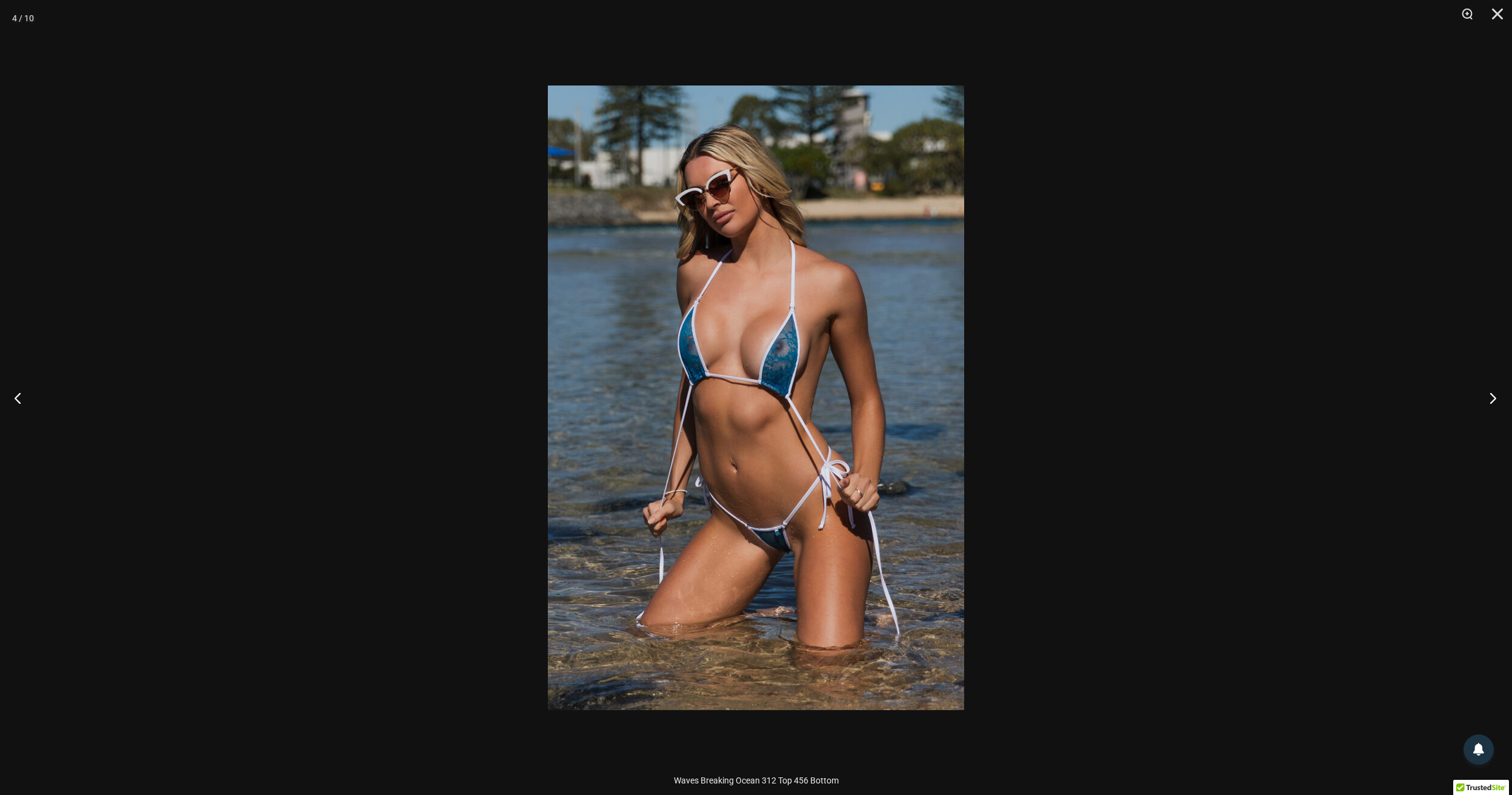
click at [1488, 400] on button "Next" at bounding box center [1489, 398] width 46 height 61
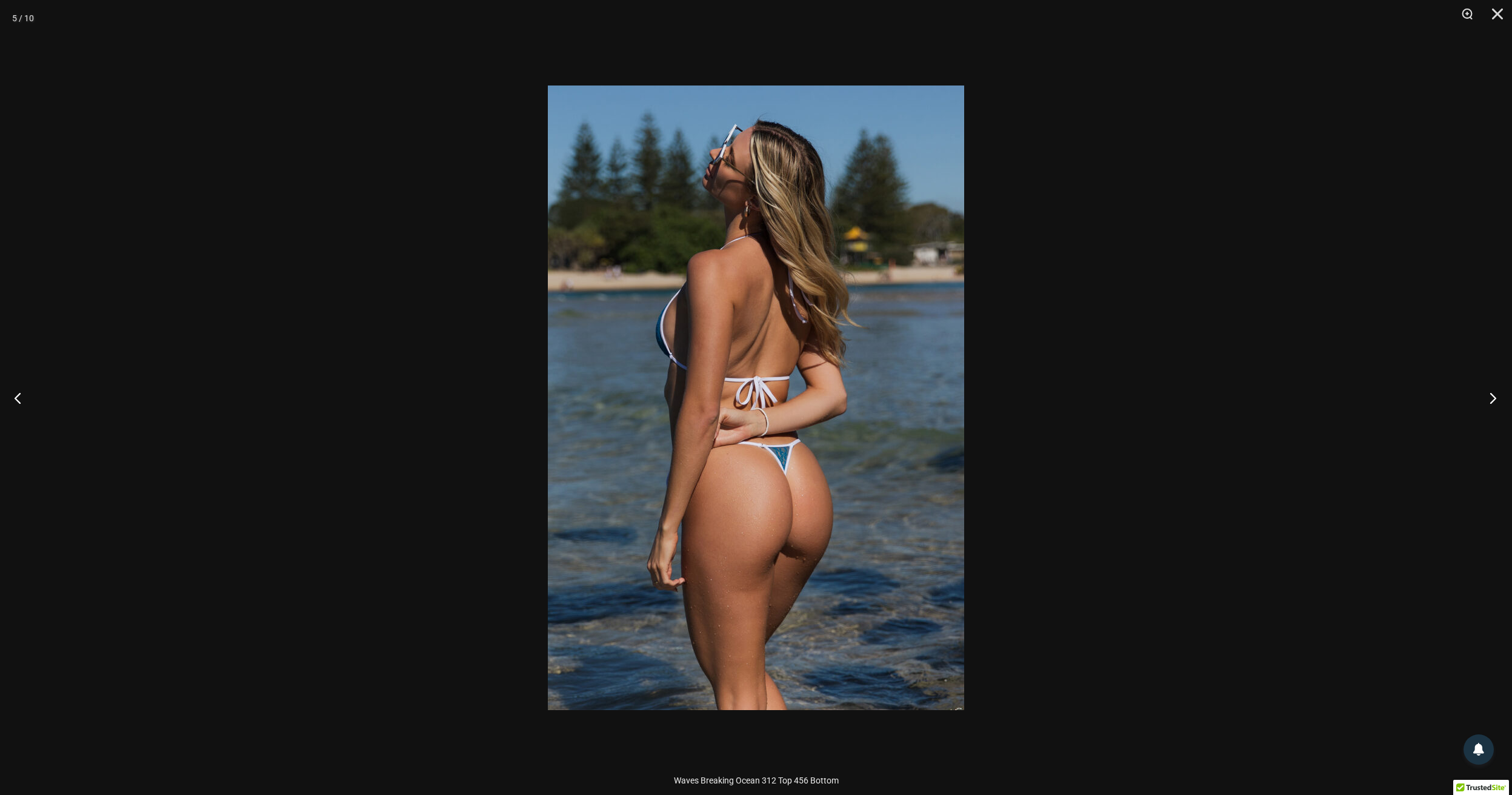
click at [1488, 400] on button "Next" at bounding box center [1489, 398] width 46 height 61
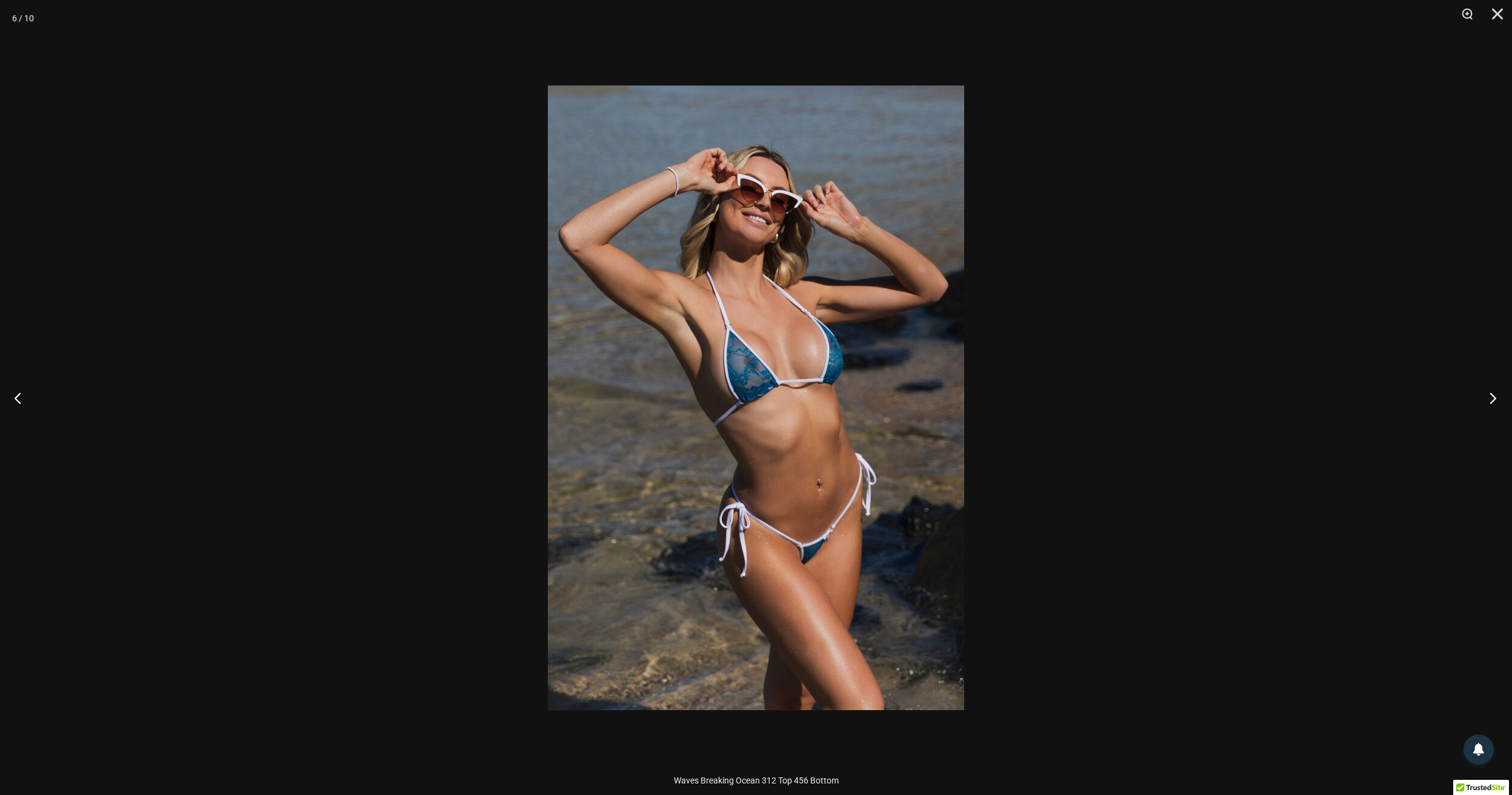
click at [1488, 400] on button "Next" at bounding box center [1489, 398] width 46 height 61
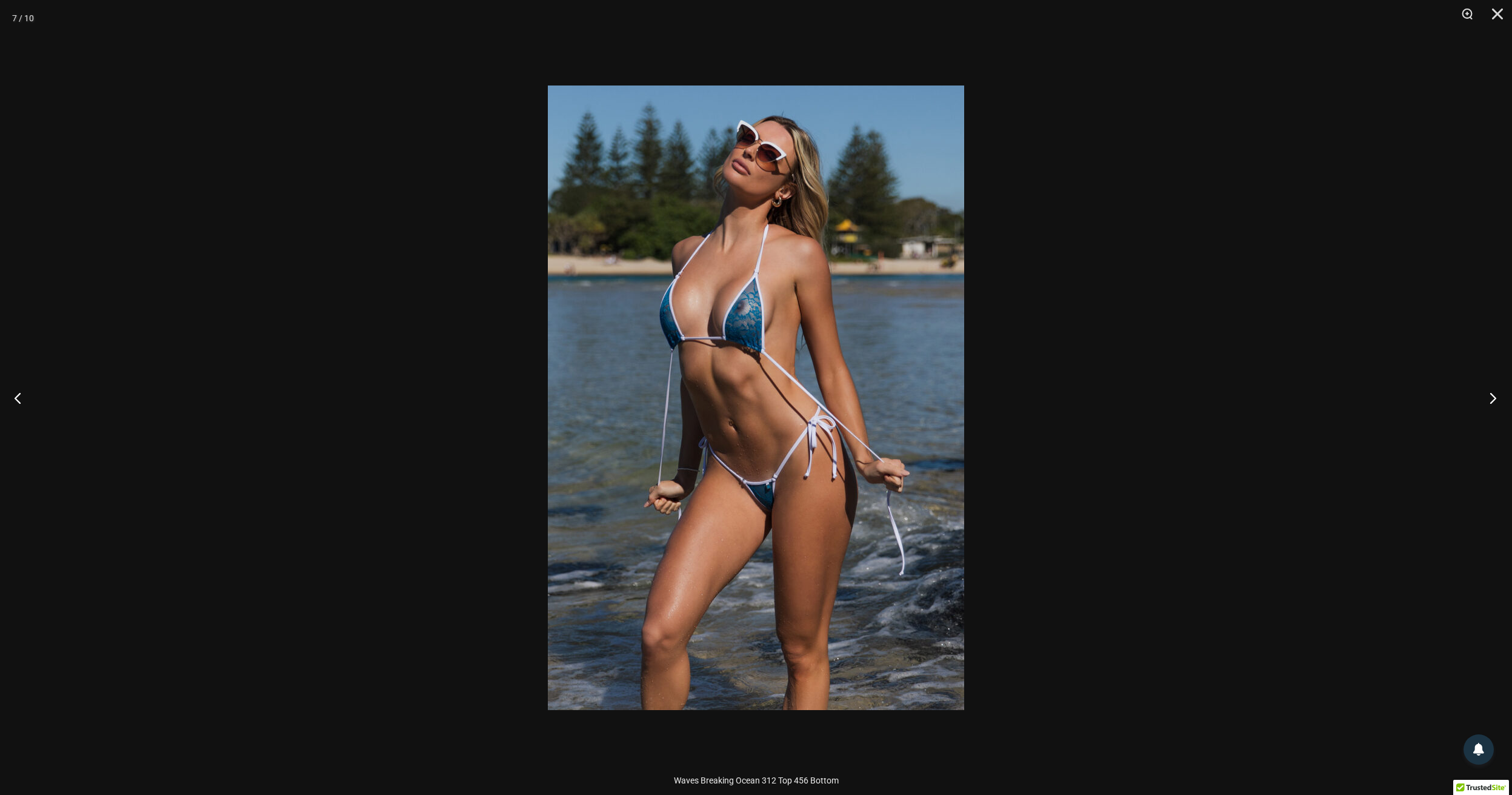
click at [1488, 400] on button "Next" at bounding box center [1489, 398] width 46 height 61
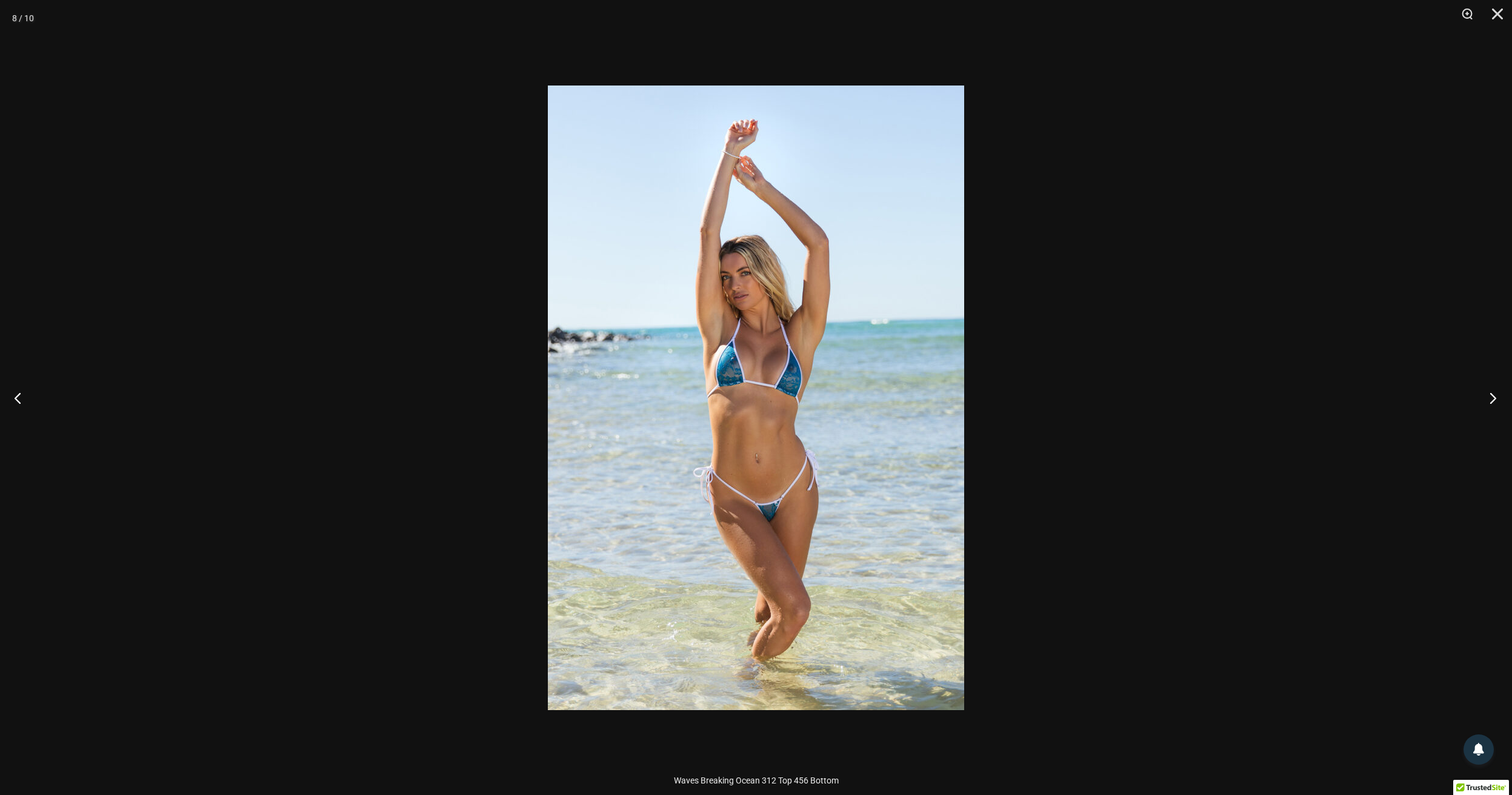
click at [1488, 400] on button "Next" at bounding box center [1489, 398] width 46 height 61
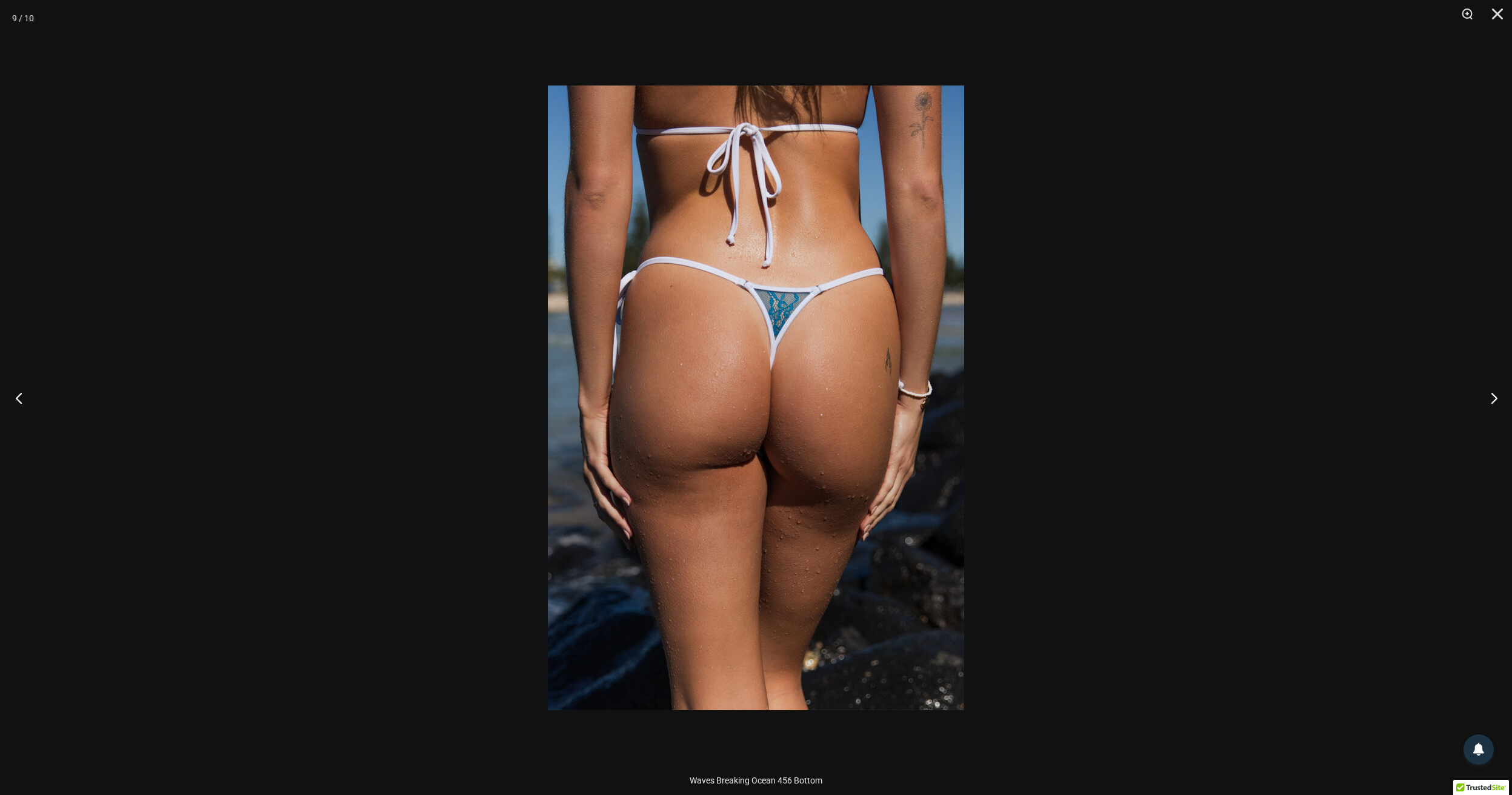
click at [16, 405] on button "Previous" at bounding box center [23, 398] width 46 height 61
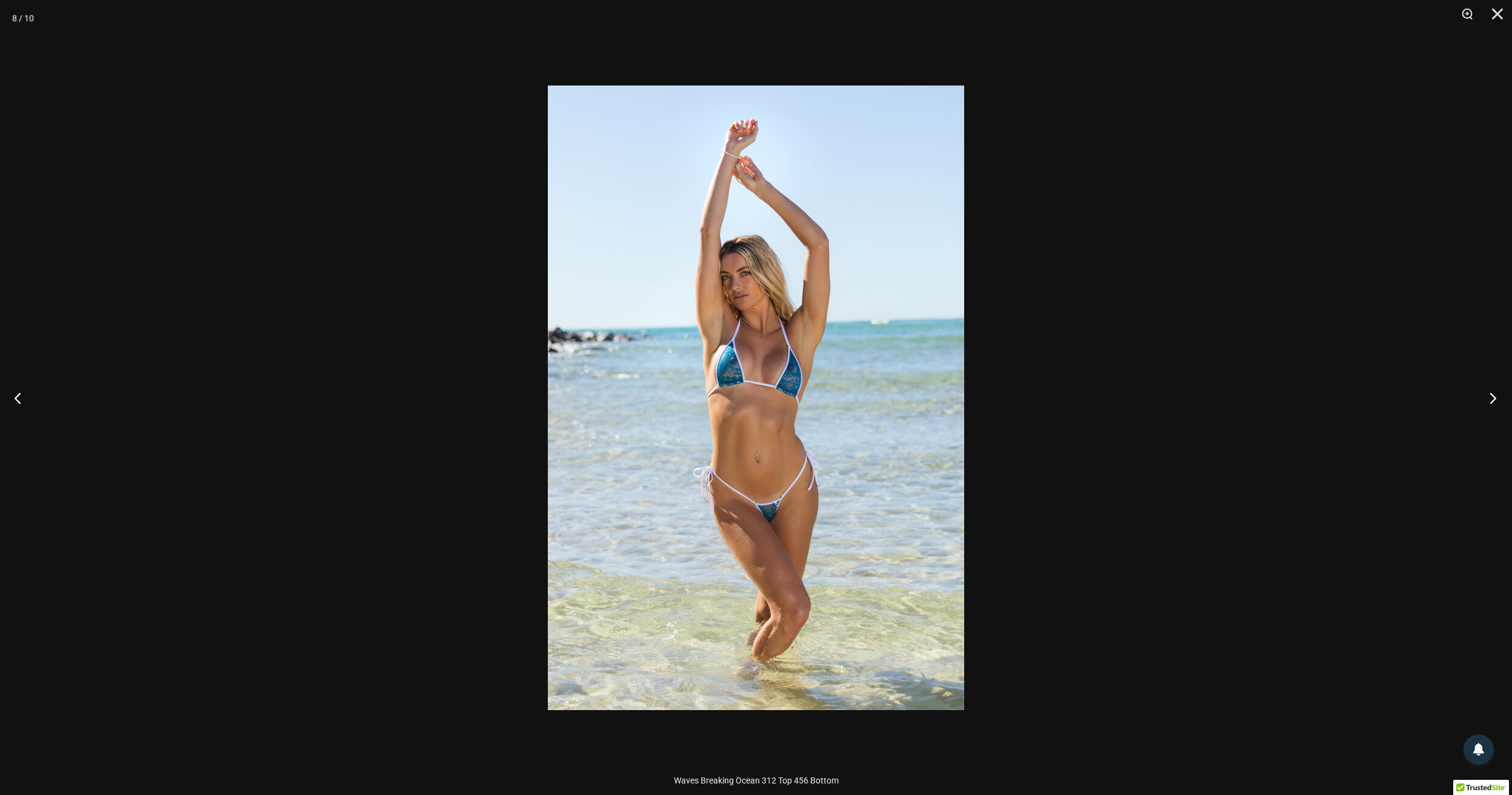
click at [1491, 397] on button "Next" at bounding box center [1489, 398] width 46 height 61
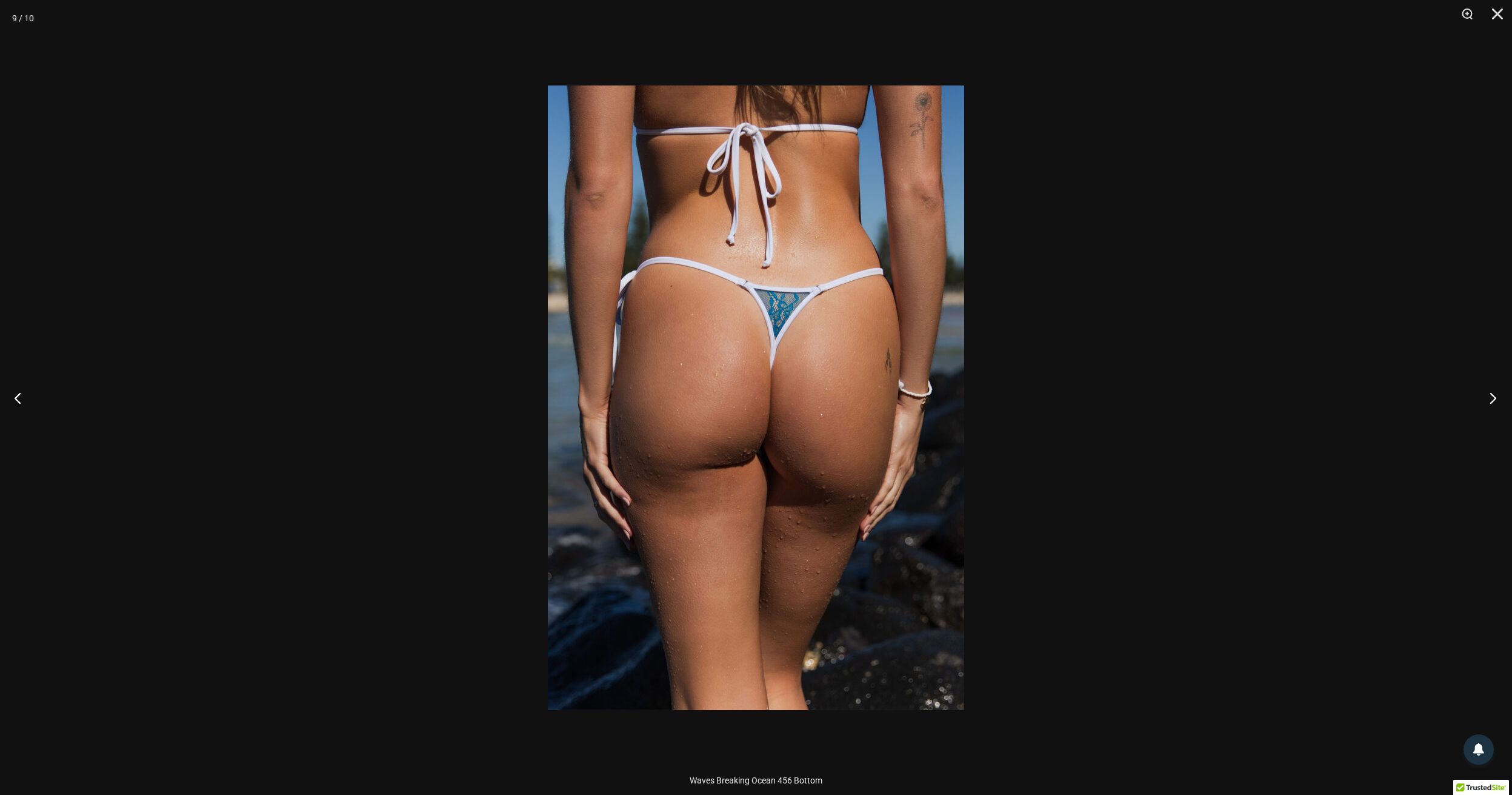
click at [1491, 397] on button "Next" at bounding box center [1489, 398] width 46 height 61
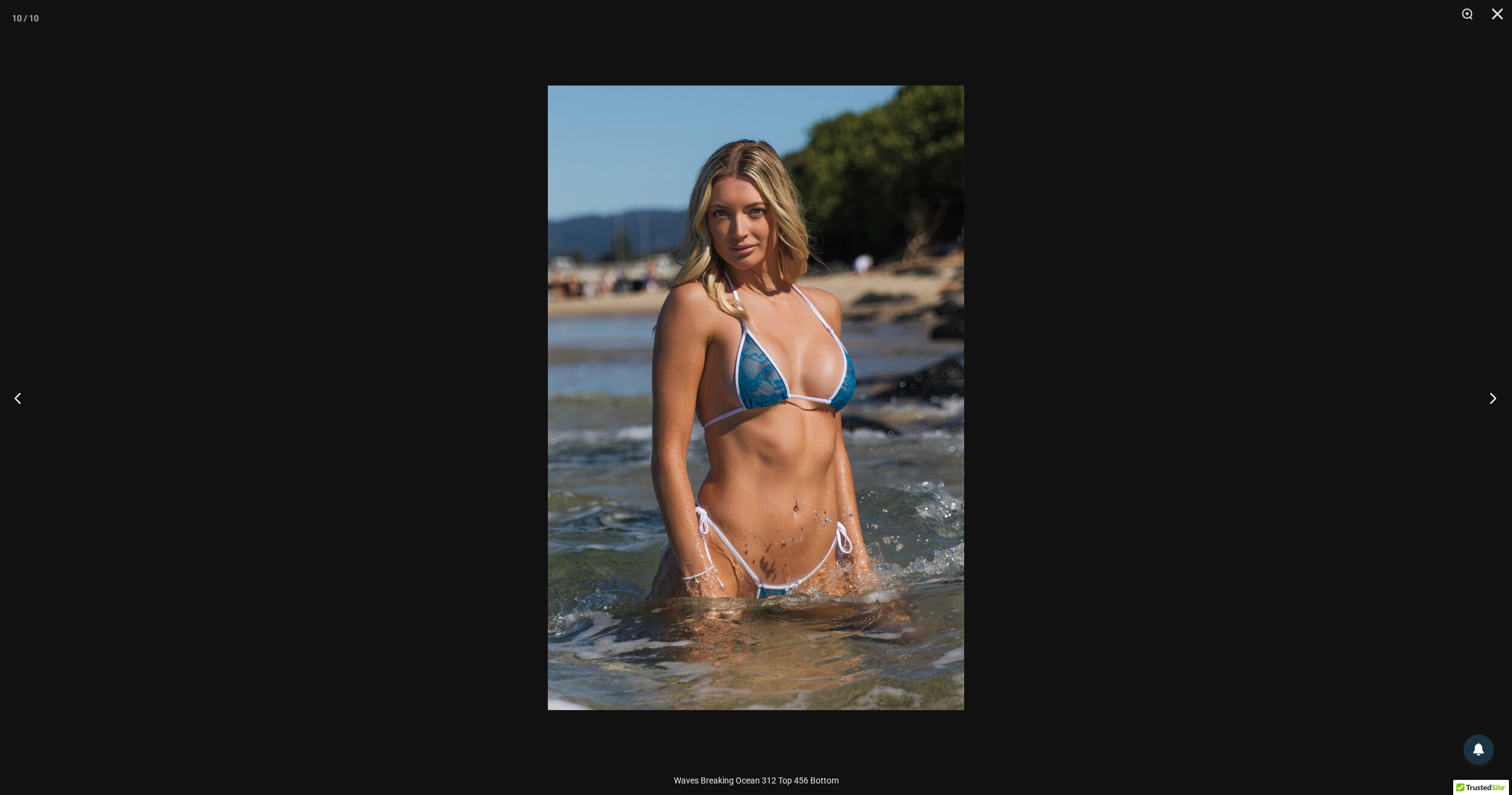
click at [1491, 397] on button "Next" at bounding box center [1489, 398] width 46 height 61
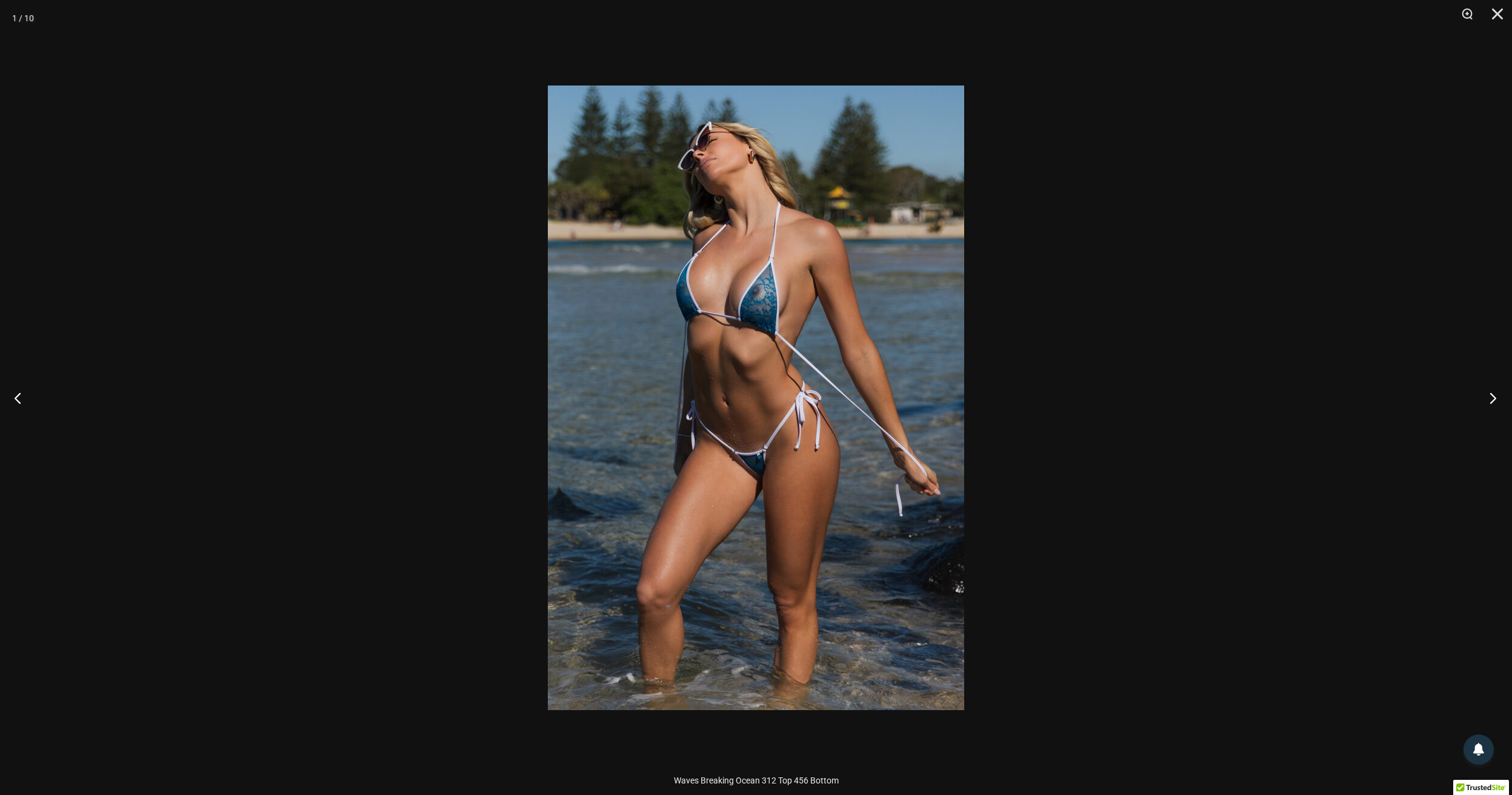
click at [1491, 397] on button "Next" at bounding box center [1489, 398] width 46 height 61
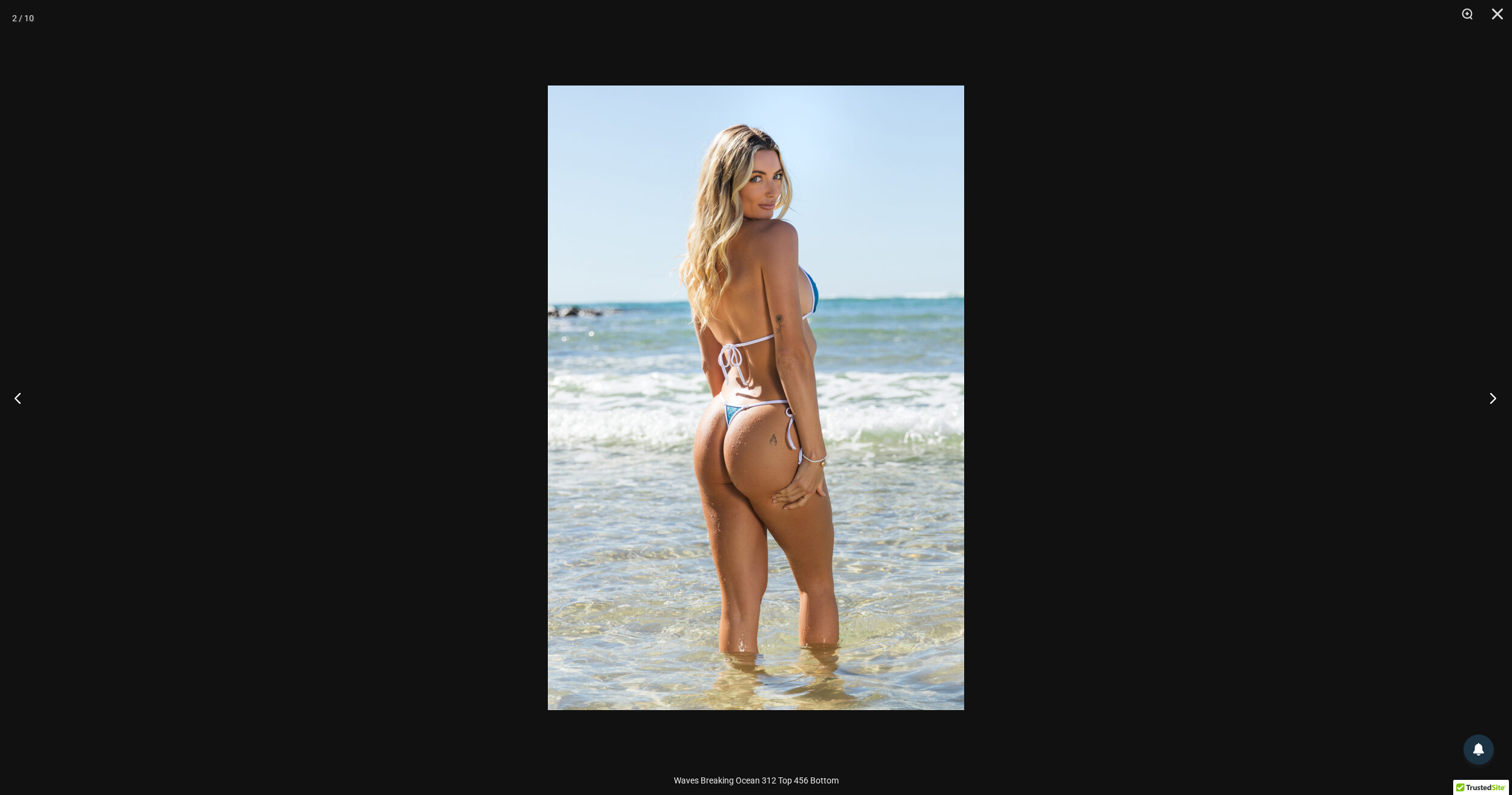
click at [1491, 397] on button "Next" at bounding box center [1489, 398] width 46 height 61
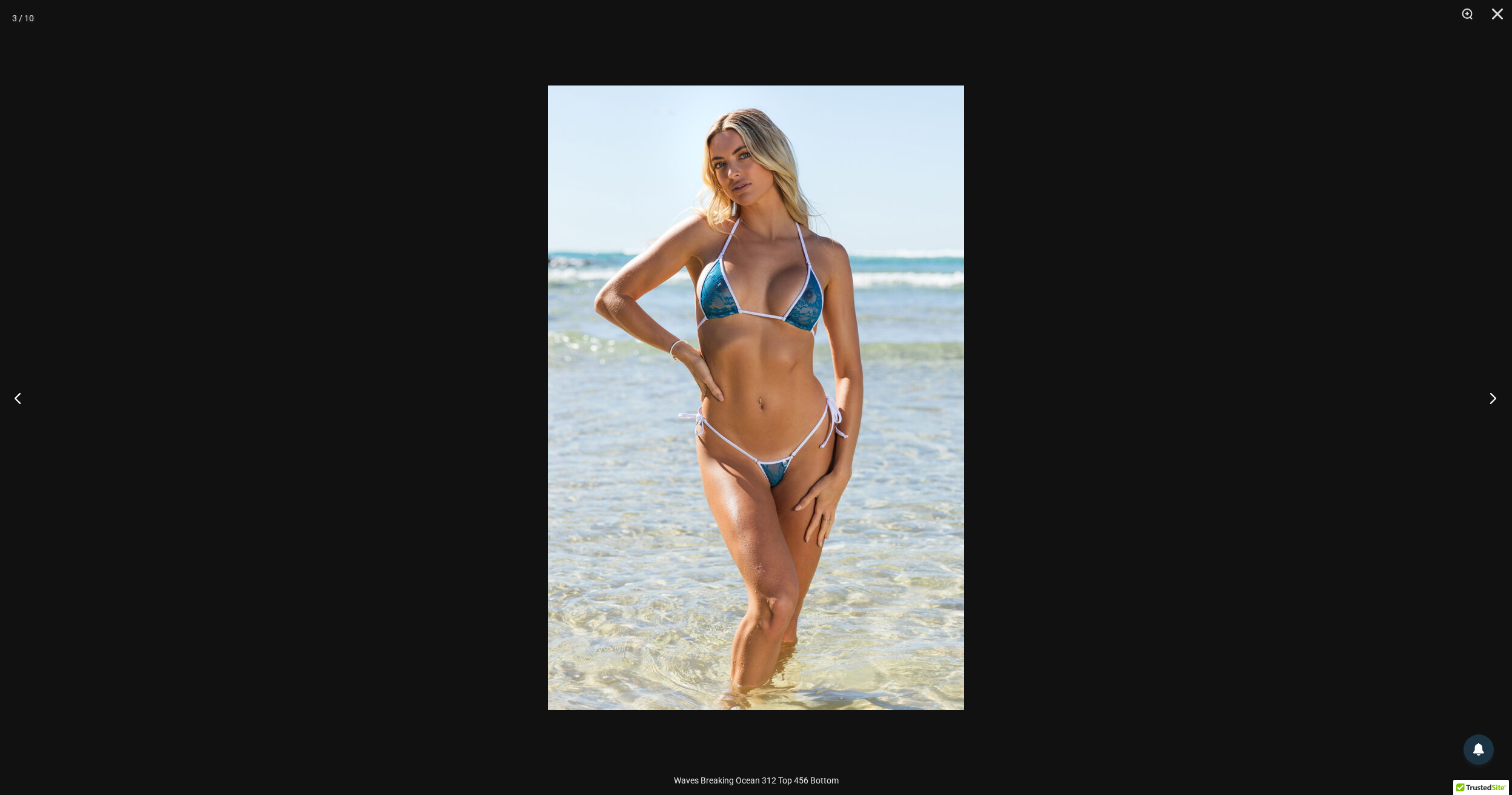
click at [1491, 397] on button "Next" at bounding box center [1489, 398] width 46 height 61
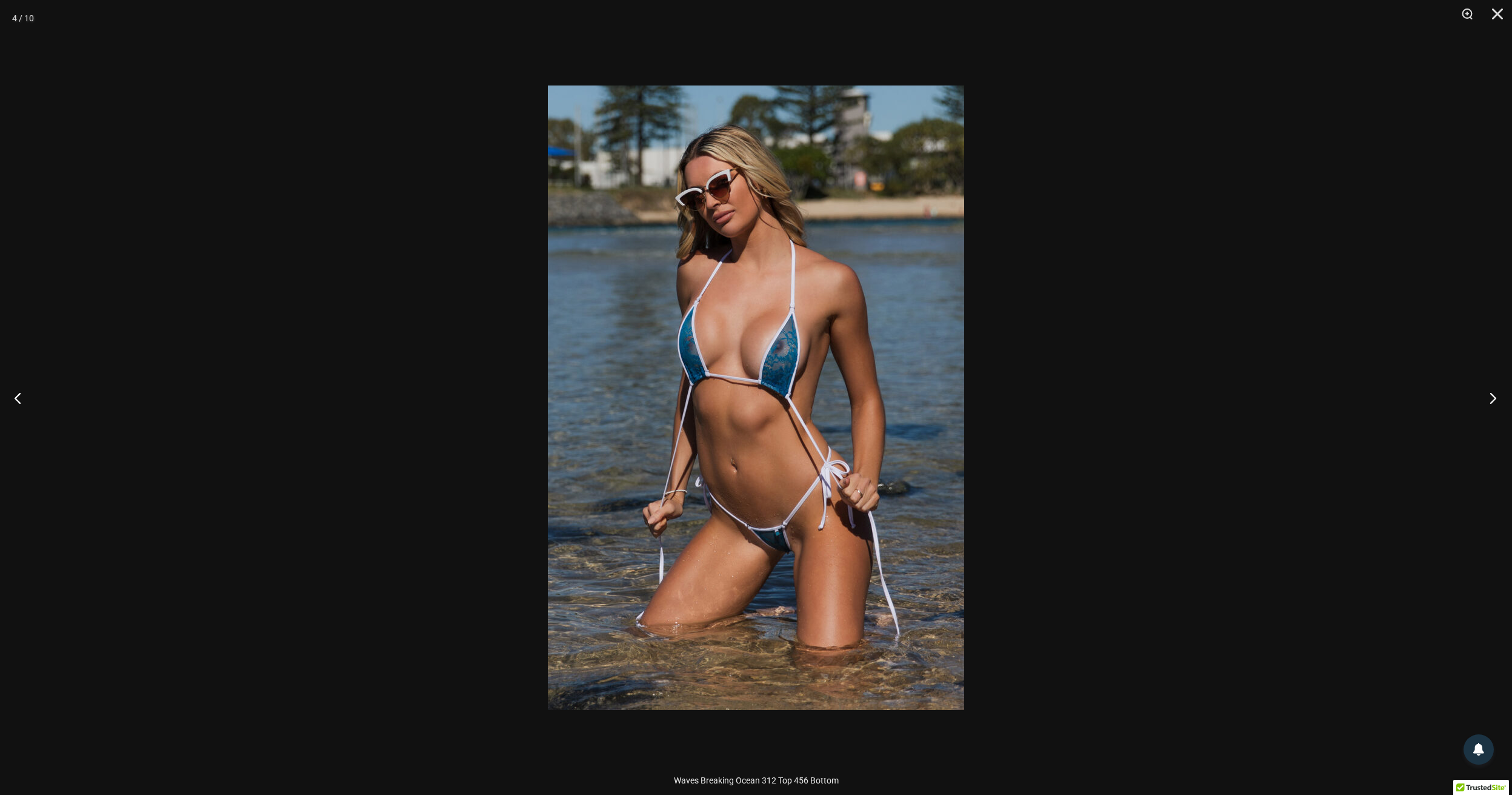
click at [1491, 397] on button "Next" at bounding box center [1489, 398] width 46 height 61
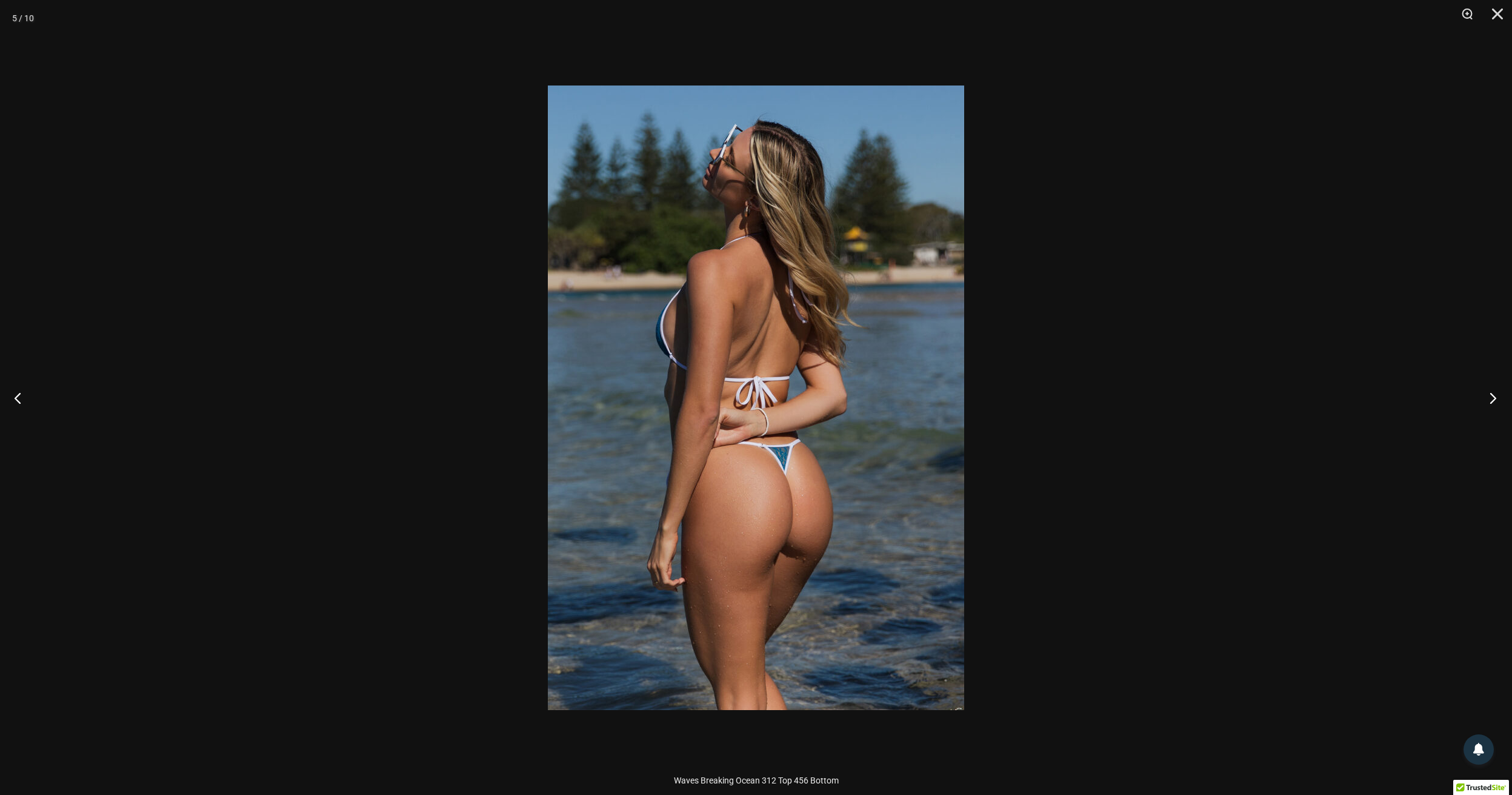
click at [1491, 397] on button "Next" at bounding box center [1489, 398] width 46 height 61
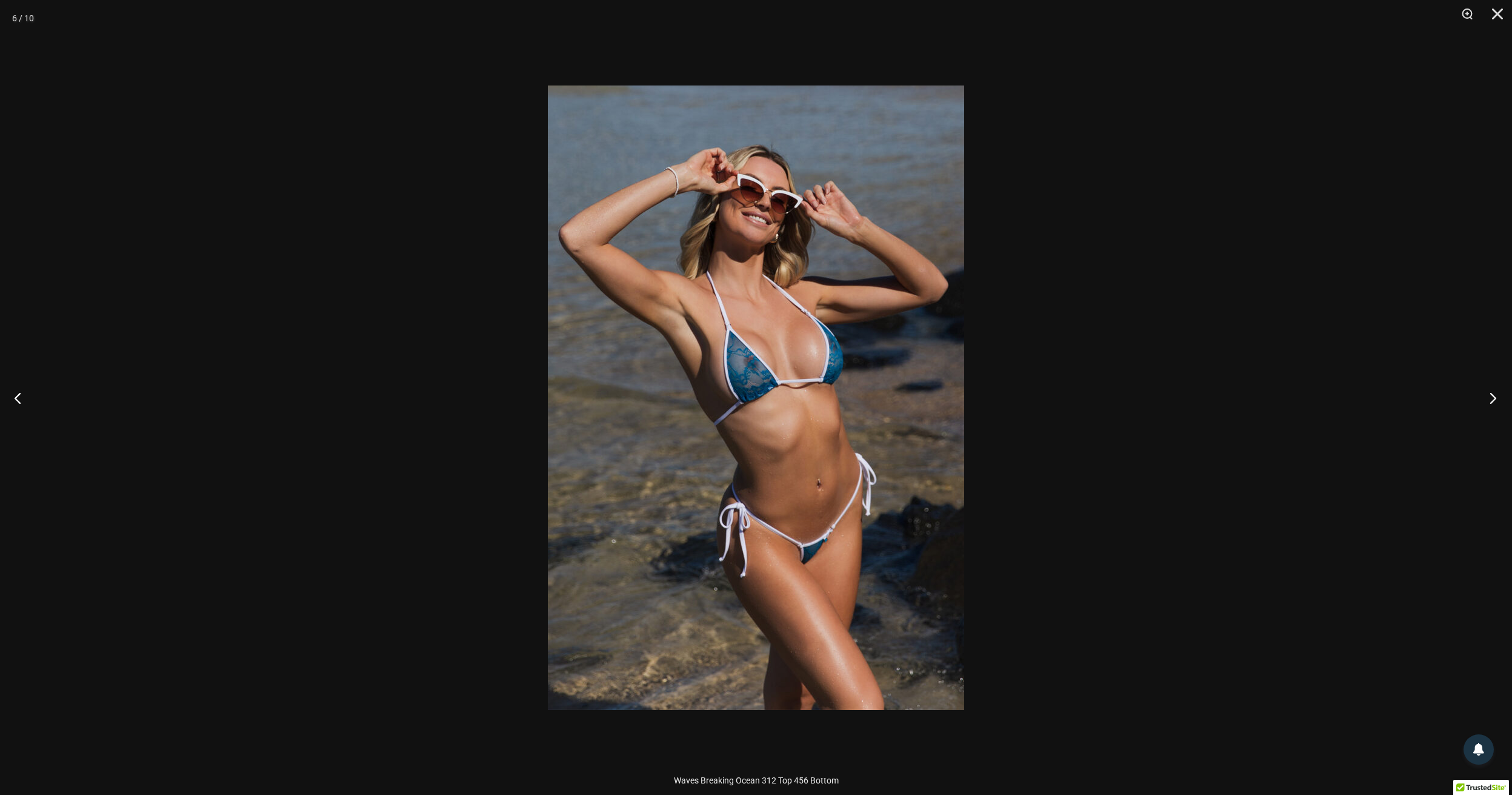
click at [1491, 397] on button "Next" at bounding box center [1489, 398] width 46 height 61
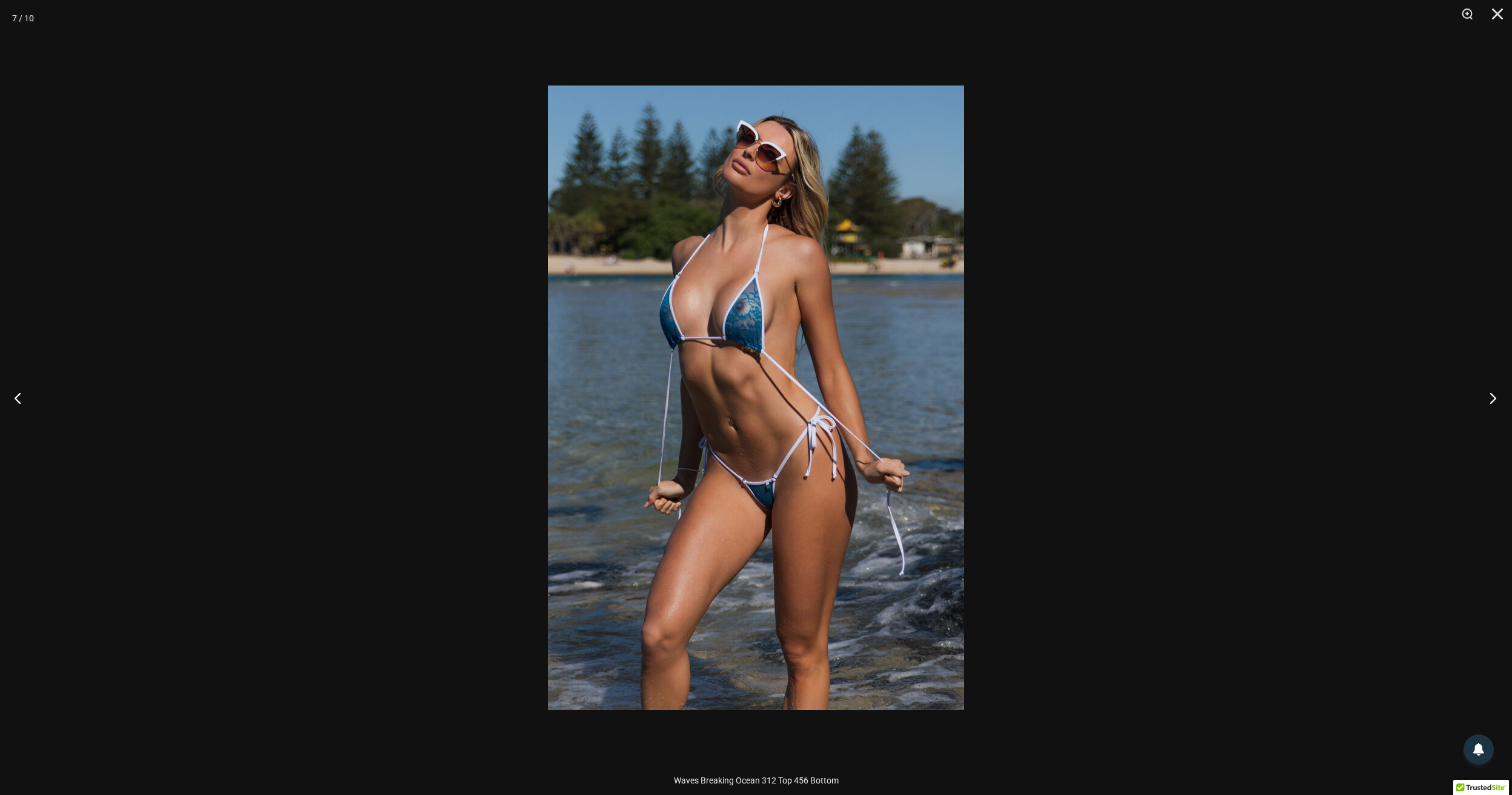
click at [1491, 397] on button "Next" at bounding box center [1489, 398] width 46 height 61
